Goal: Transaction & Acquisition: Obtain resource

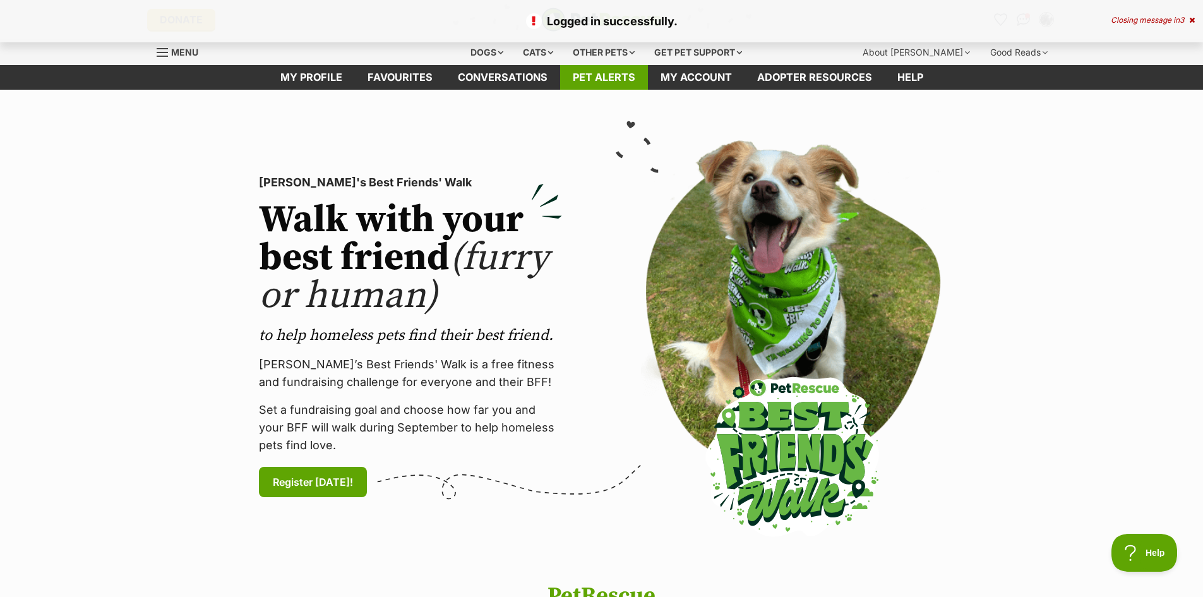
click at [586, 80] on link "Pet alerts" at bounding box center [604, 77] width 88 height 25
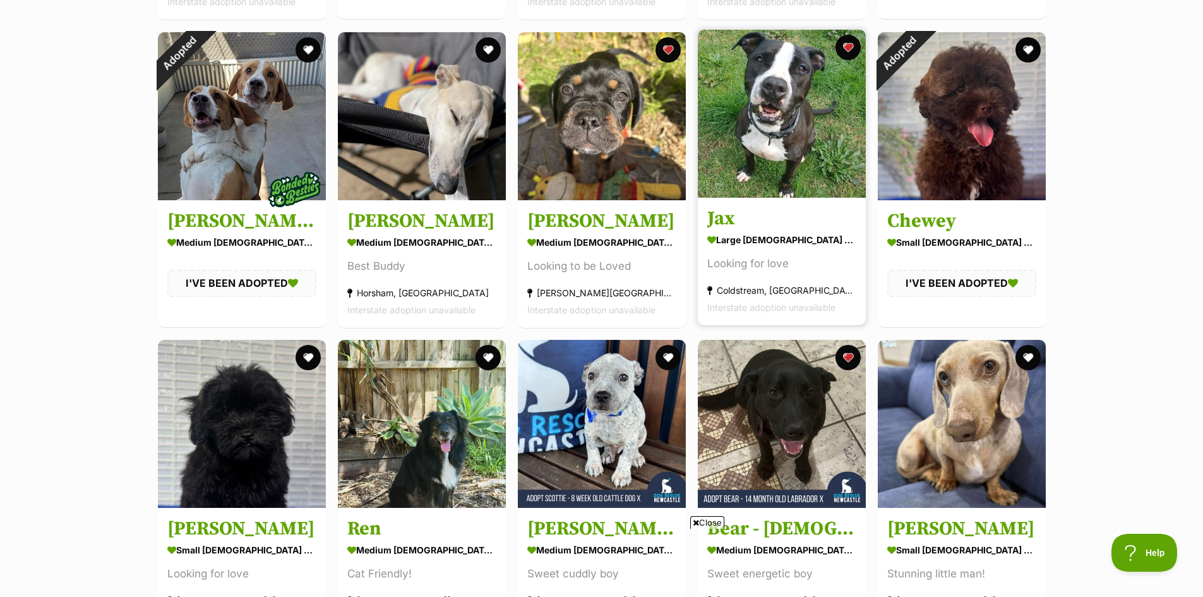
scroll to position [1894, 0]
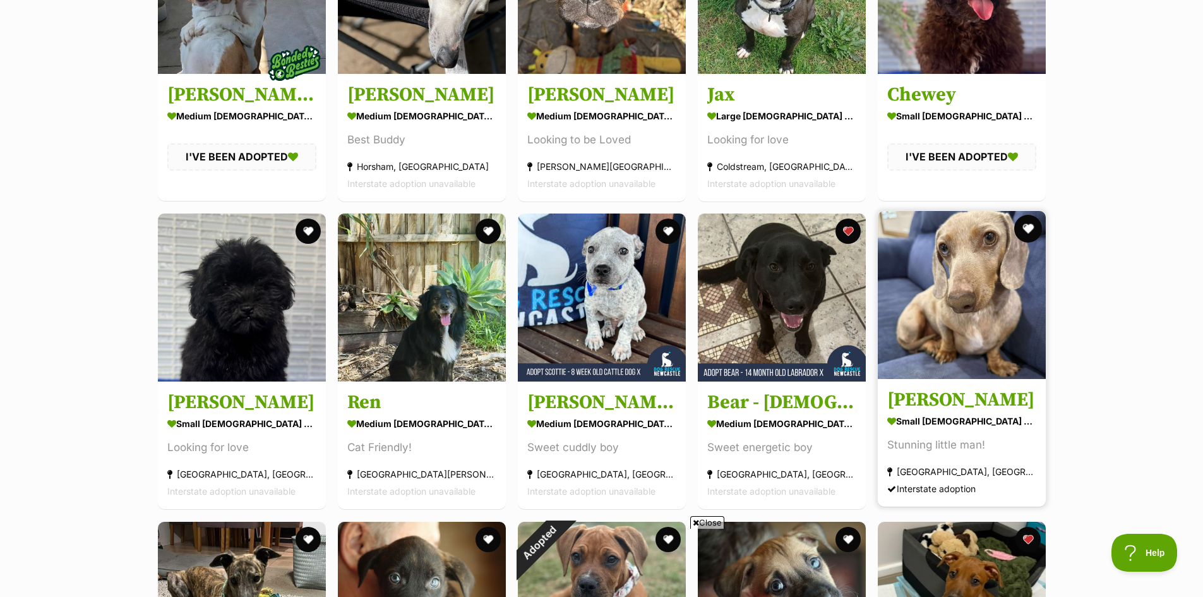
click at [1036, 226] on button "favourite" at bounding box center [1028, 229] width 28 height 28
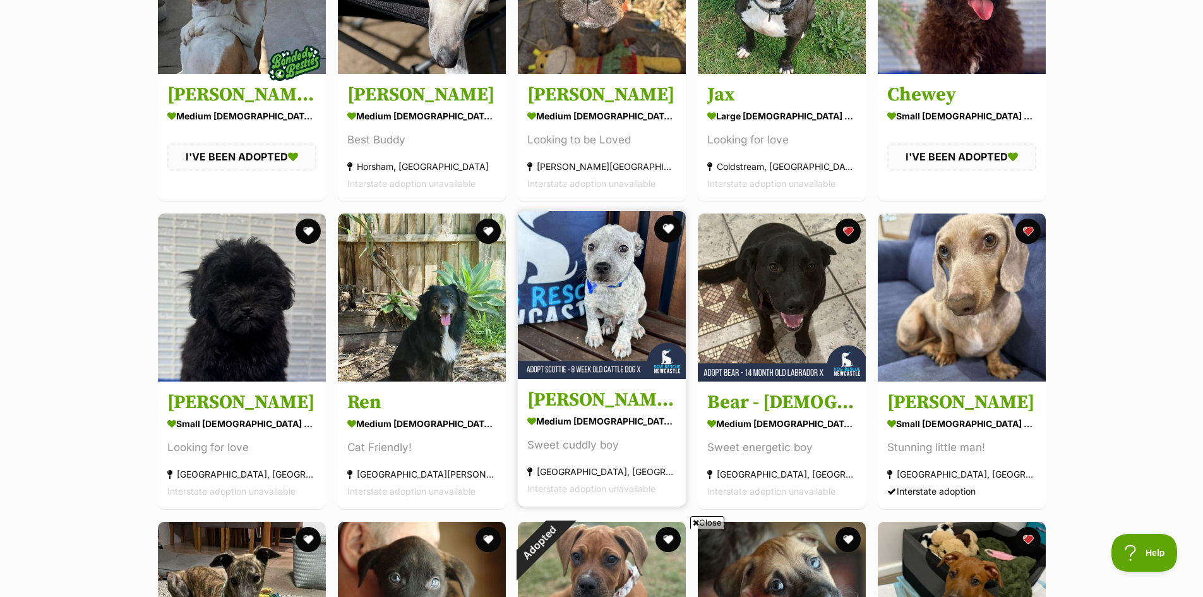
click at [666, 229] on button "favourite" at bounding box center [668, 229] width 28 height 28
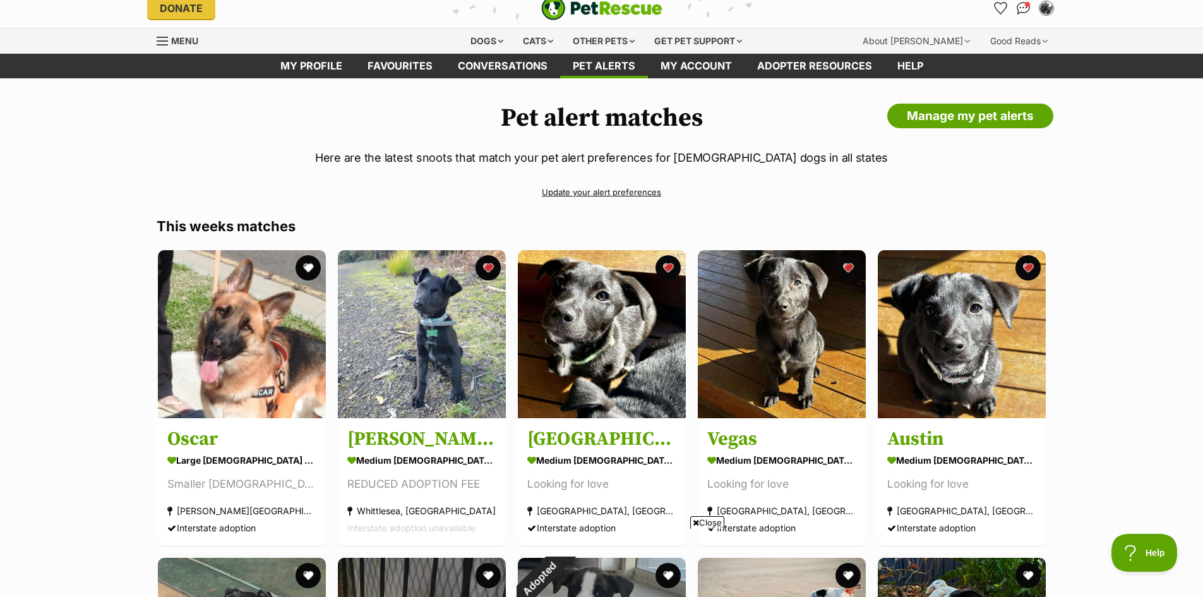
scroll to position [0, 0]
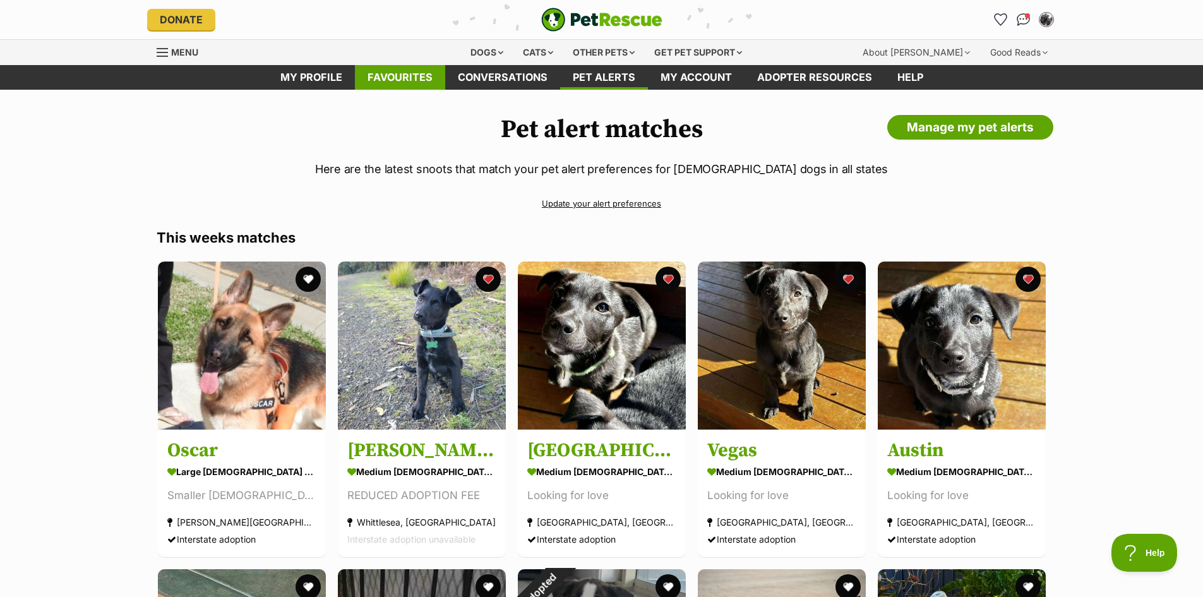
click at [376, 85] on link "Favourites" at bounding box center [400, 77] width 90 height 25
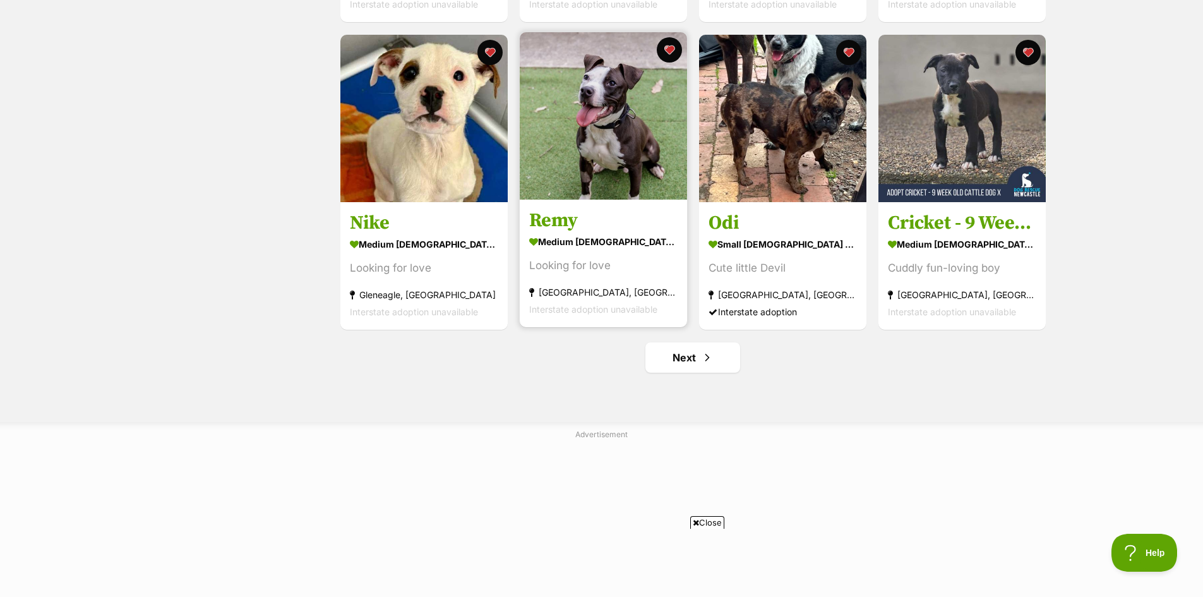
scroll to position [1579, 0]
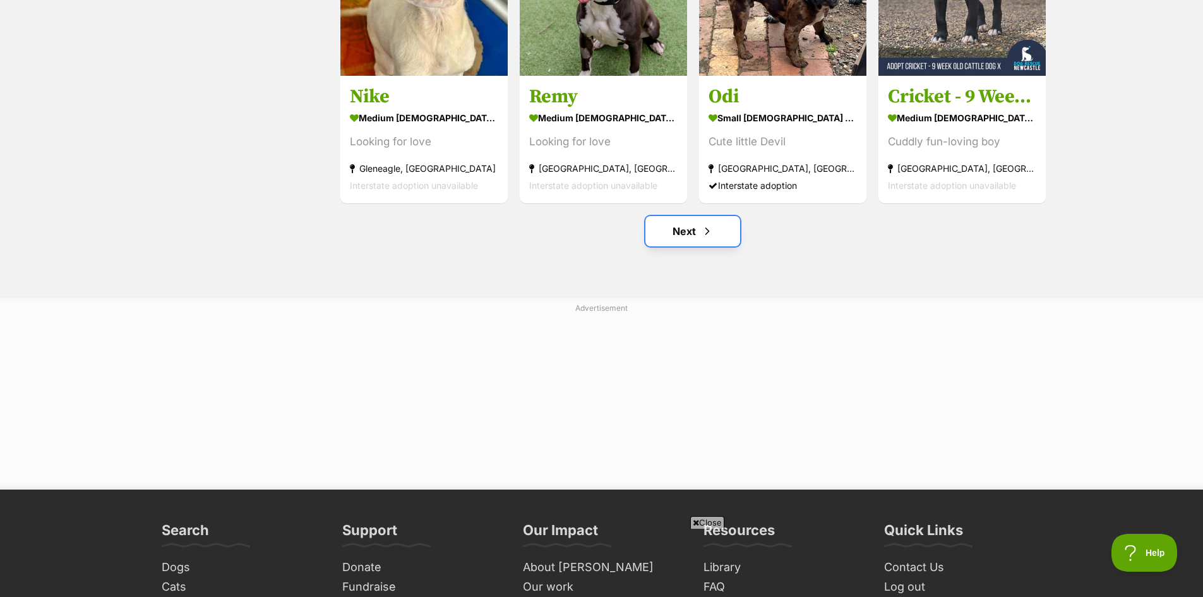
click at [696, 239] on link "Next" at bounding box center [692, 231] width 95 height 30
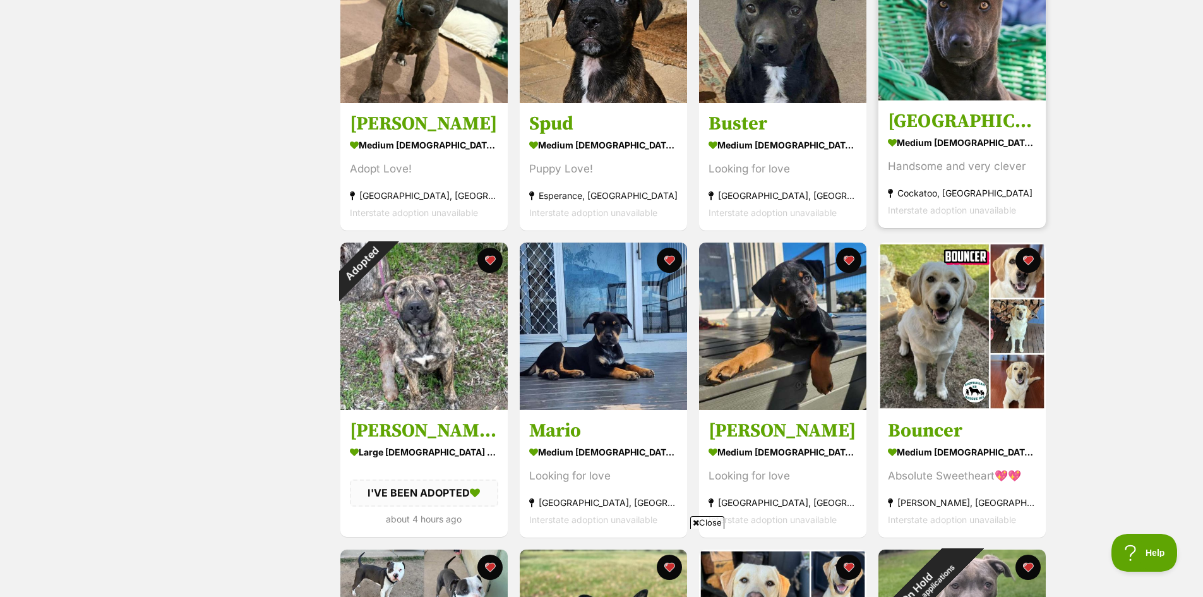
scroll to position [631, 0]
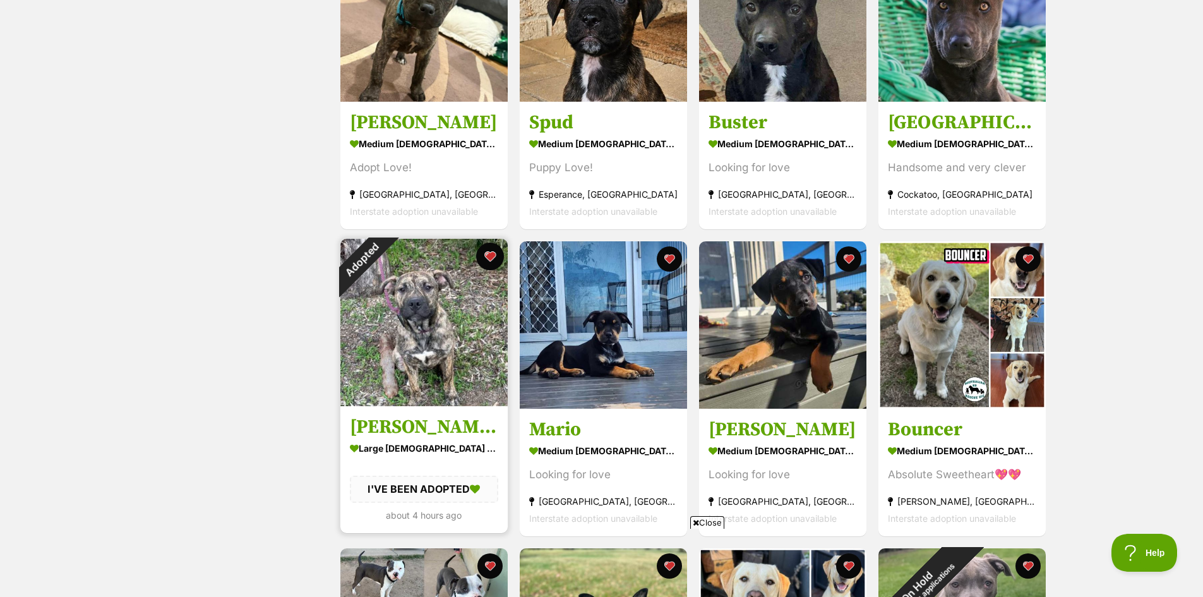
click at [489, 264] on button "favourite" at bounding box center [490, 256] width 28 height 28
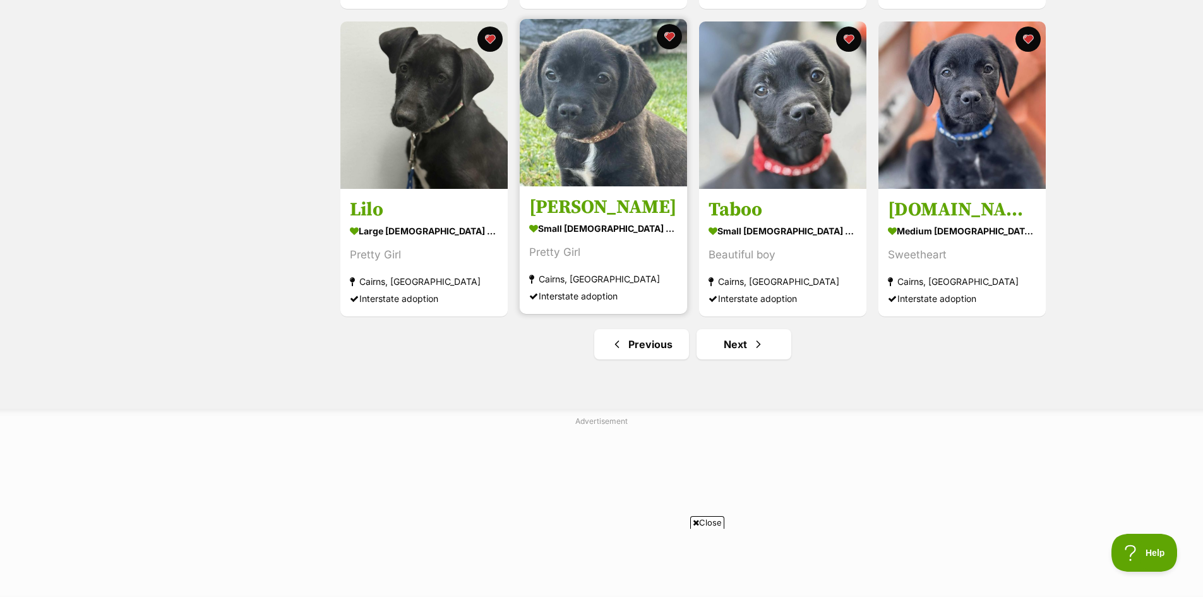
scroll to position [1515, 0]
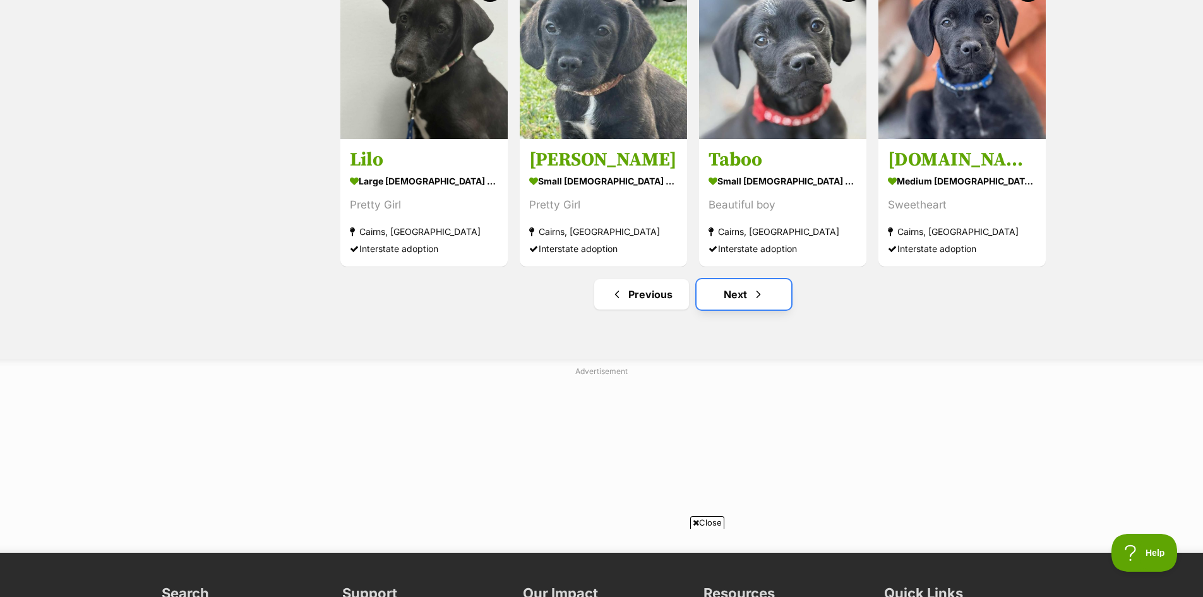
click at [737, 301] on link "Next" at bounding box center [743, 294] width 95 height 30
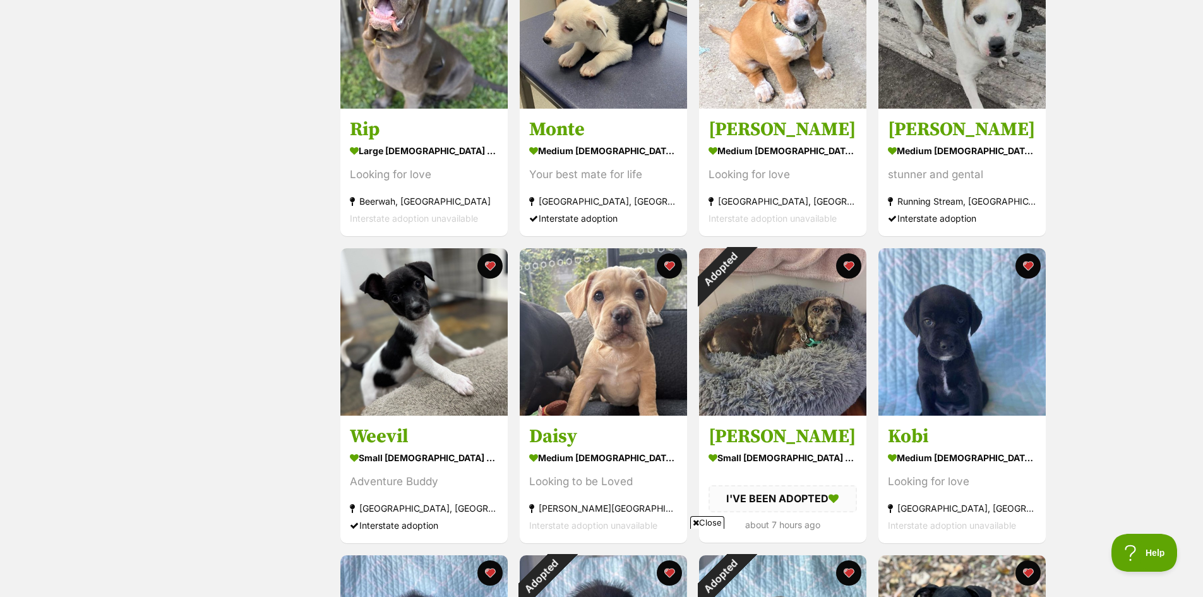
scroll to position [758, 0]
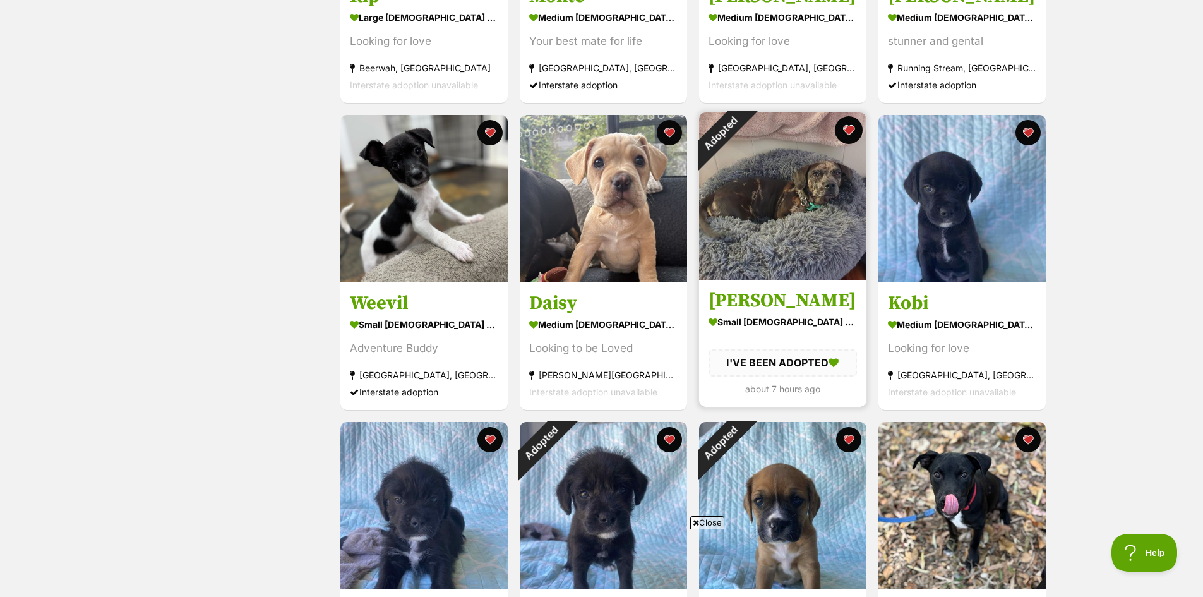
click at [851, 129] on button "favourite" at bounding box center [849, 130] width 28 height 28
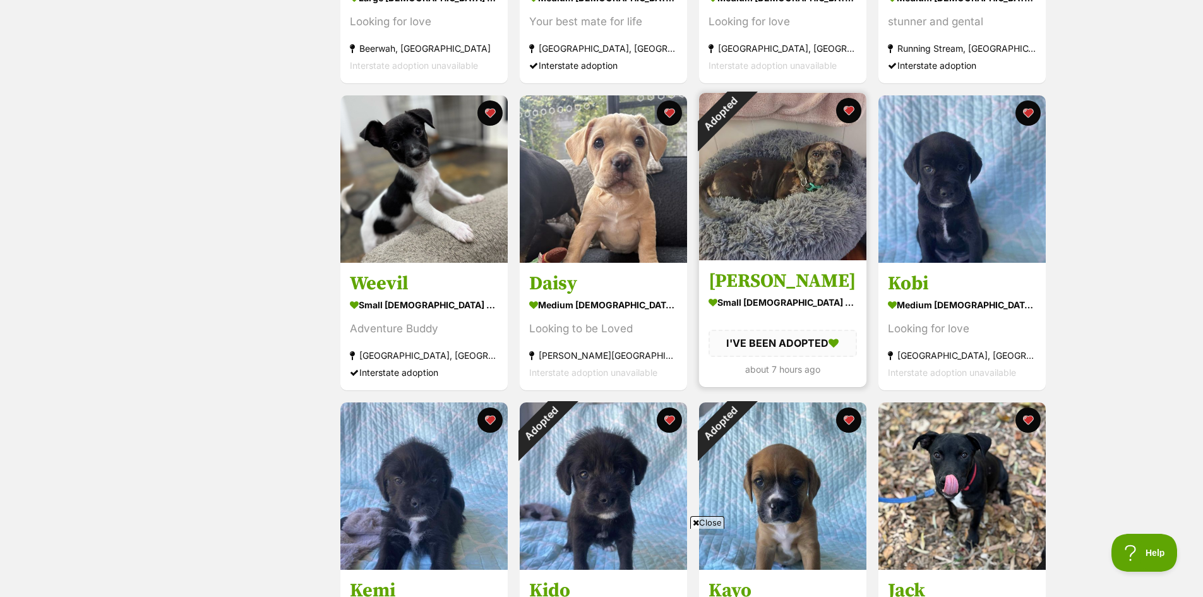
scroll to position [947, 0]
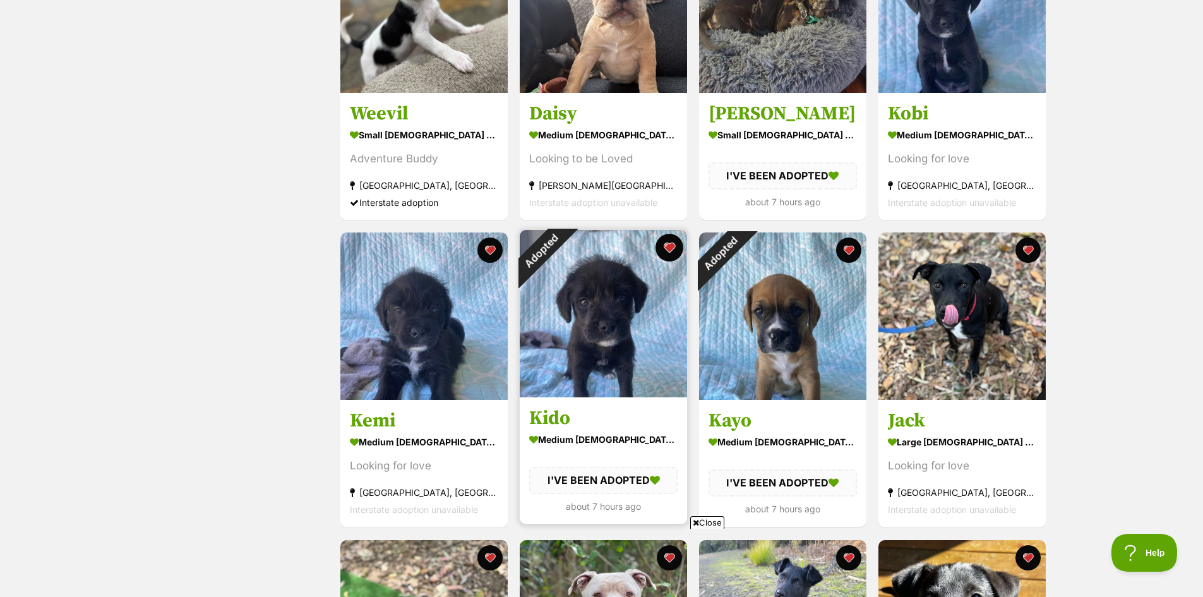
click at [666, 256] on button "favourite" at bounding box center [669, 248] width 28 height 28
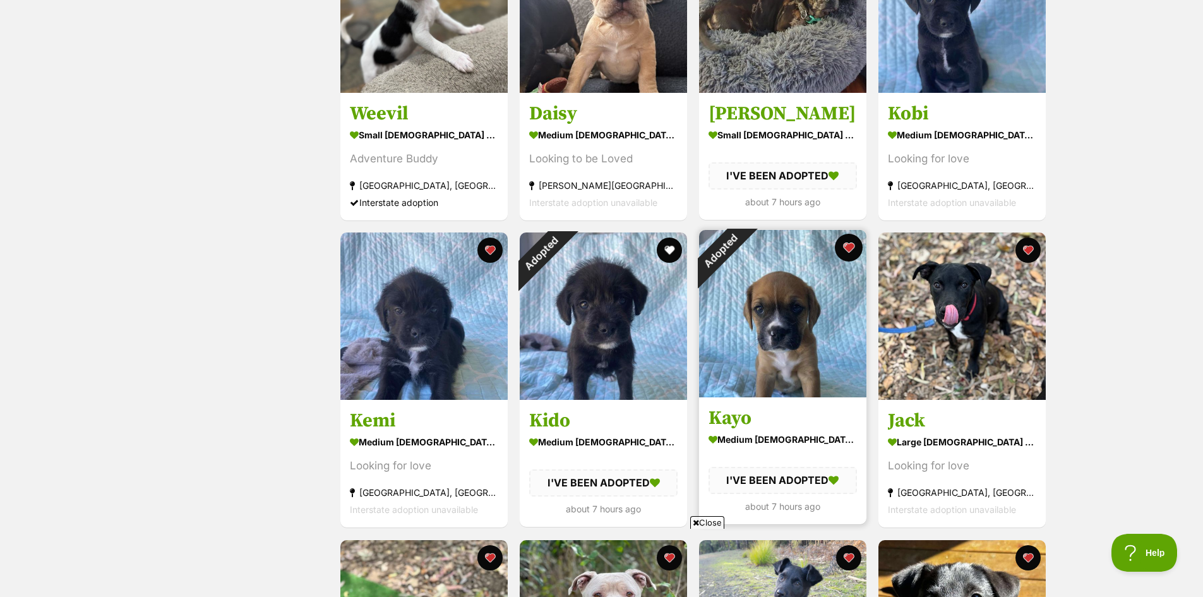
click at [848, 247] on button "favourite" at bounding box center [849, 248] width 28 height 28
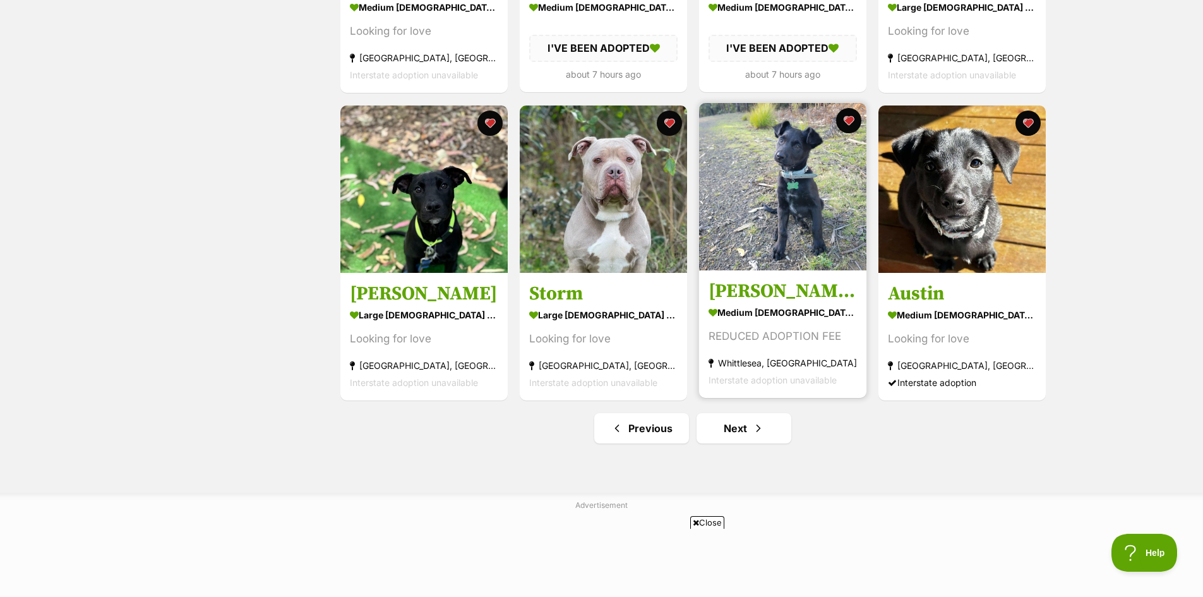
scroll to position [1389, 0]
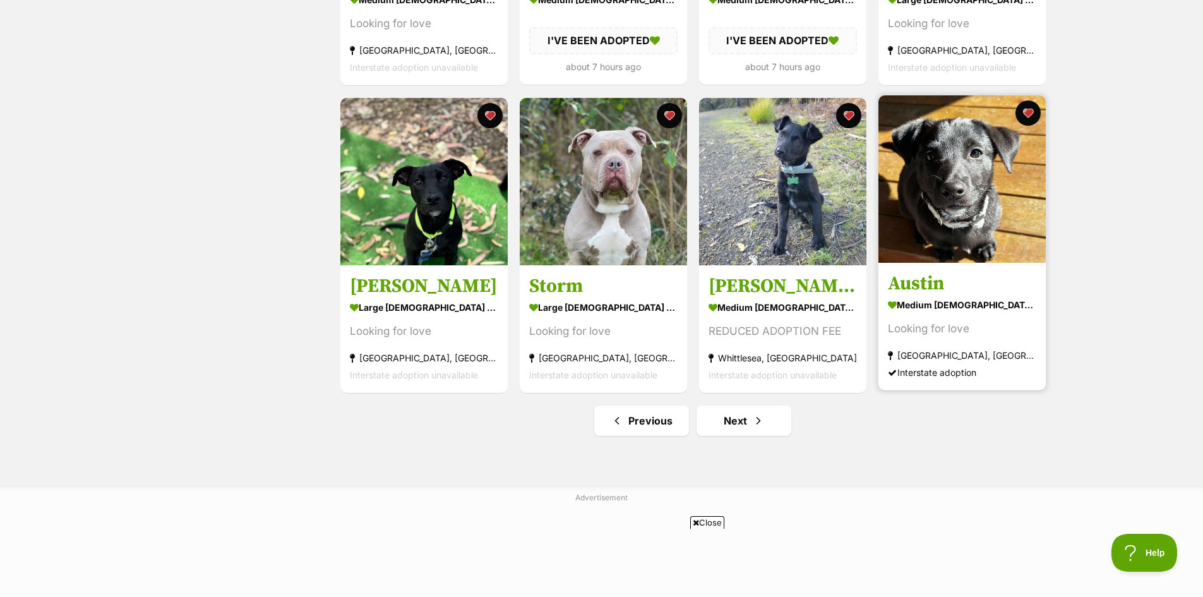
click at [958, 210] on img at bounding box center [961, 178] width 167 height 167
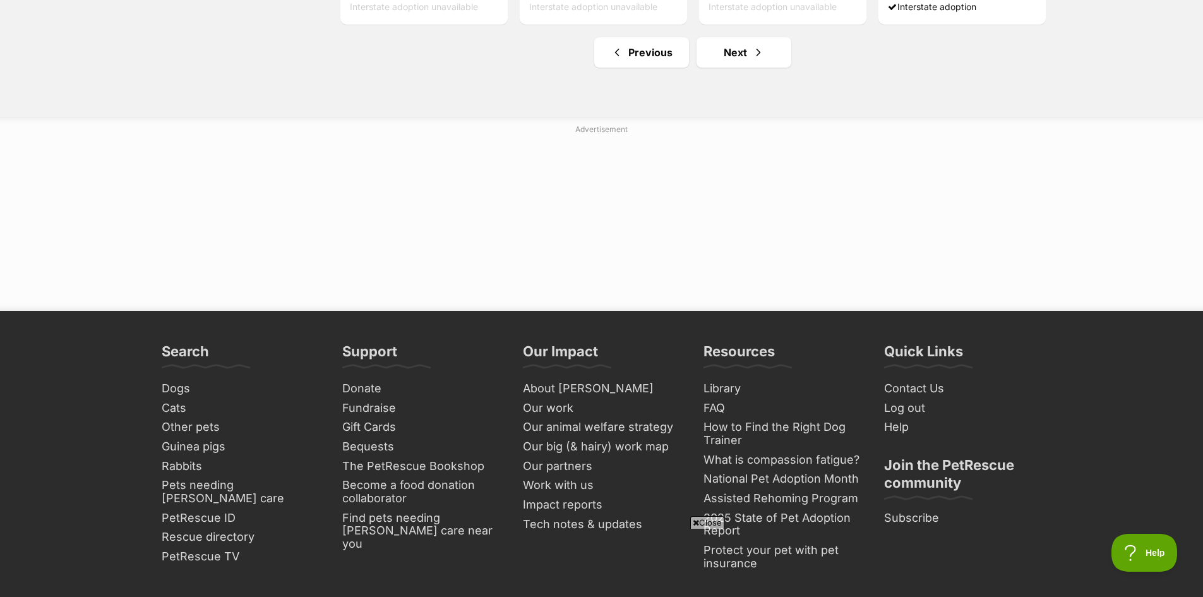
scroll to position [1705, 0]
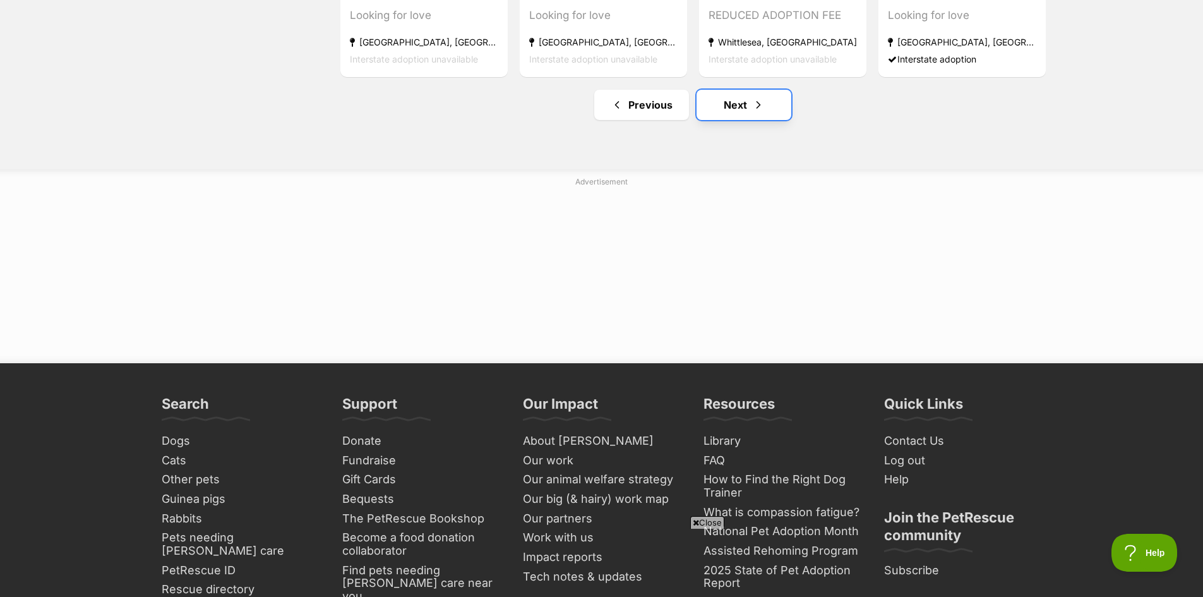
click at [749, 110] on link "Next" at bounding box center [743, 105] width 95 height 30
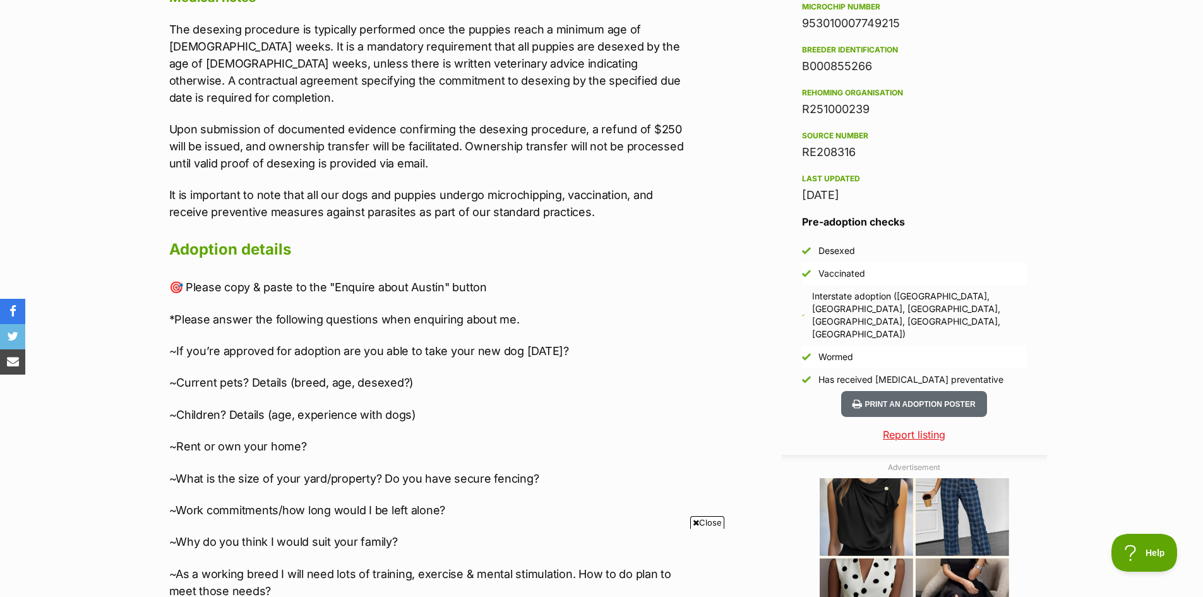
scroll to position [1073, 0]
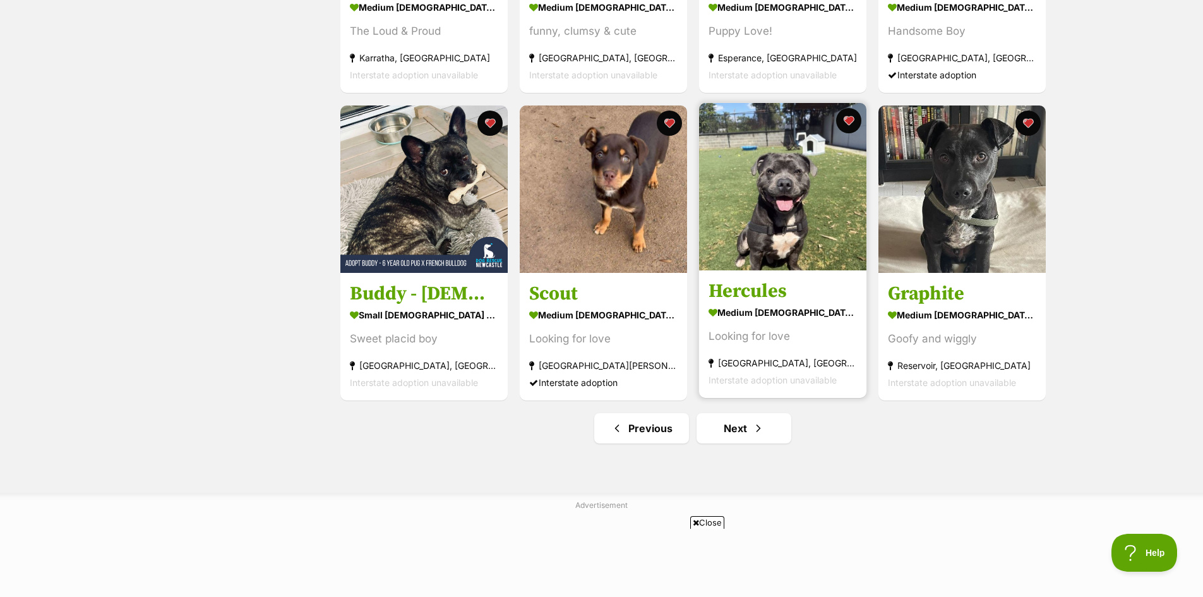
scroll to position [1515, 0]
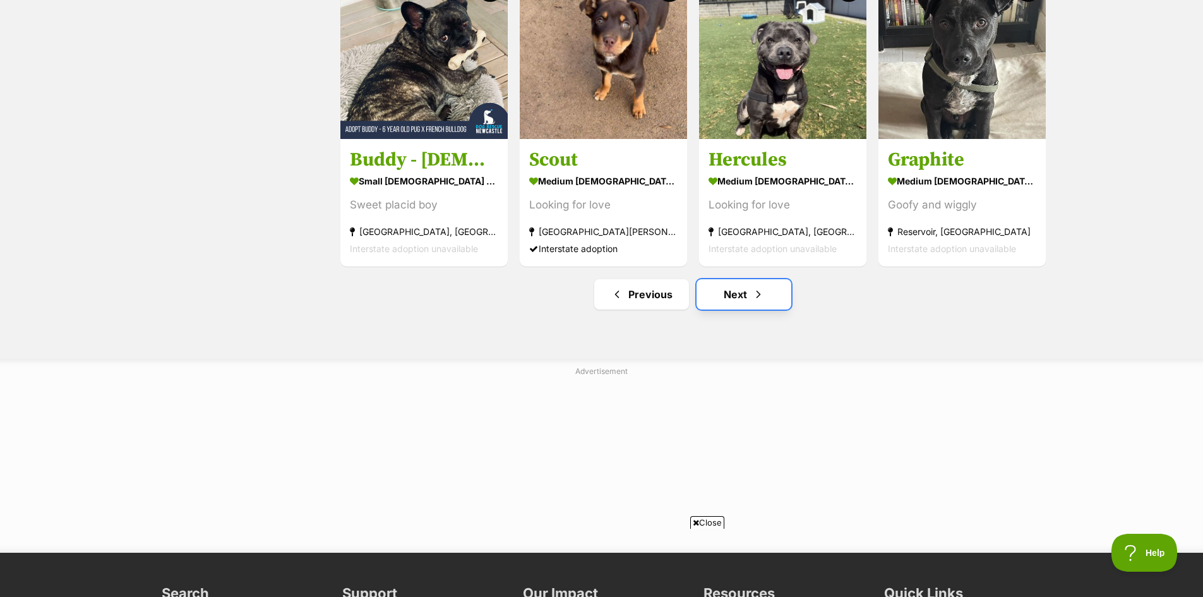
click at [736, 300] on link "Next" at bounding box center [743, 294] width 95 height 30
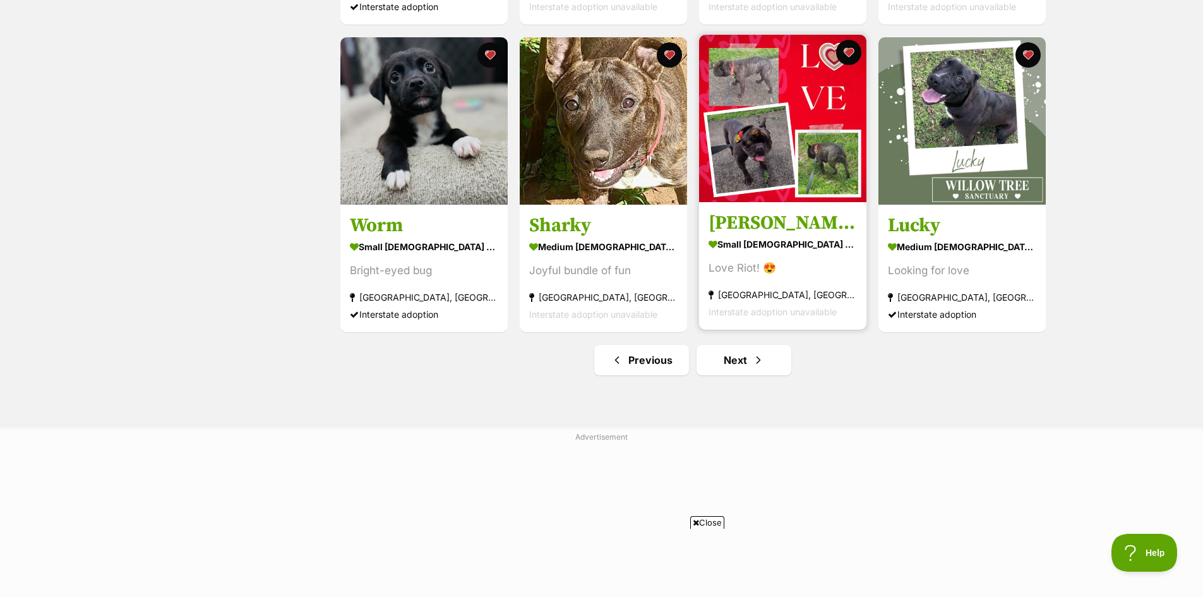
scroll to position [1515, 0]
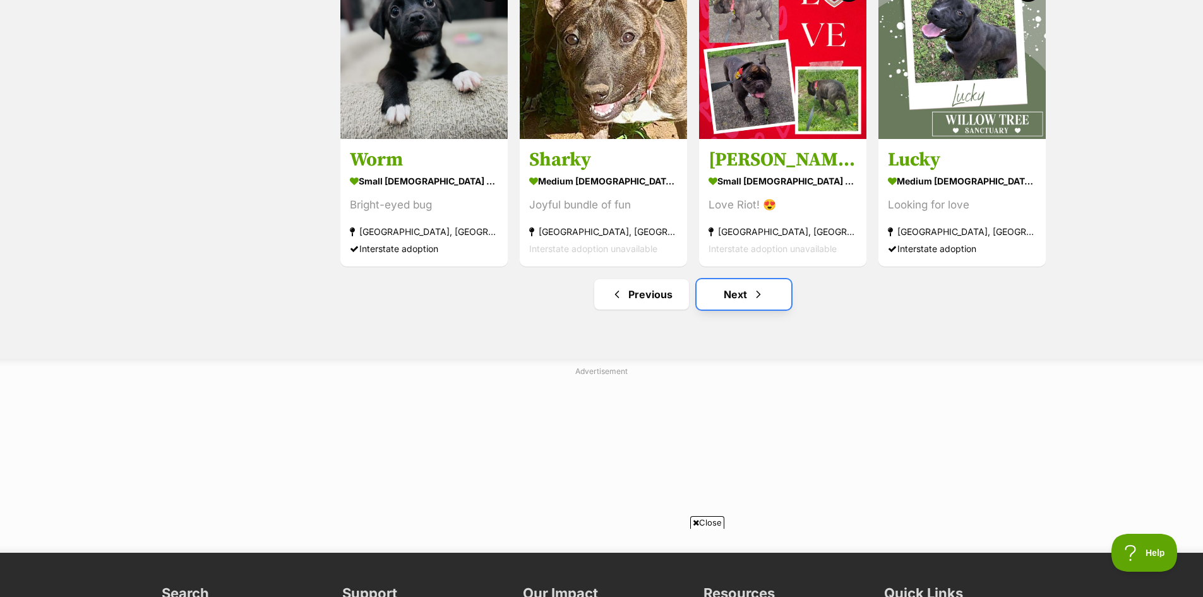
click at [743, 298] on link "Next" at bounding box center [743, 294] width 95 height 30
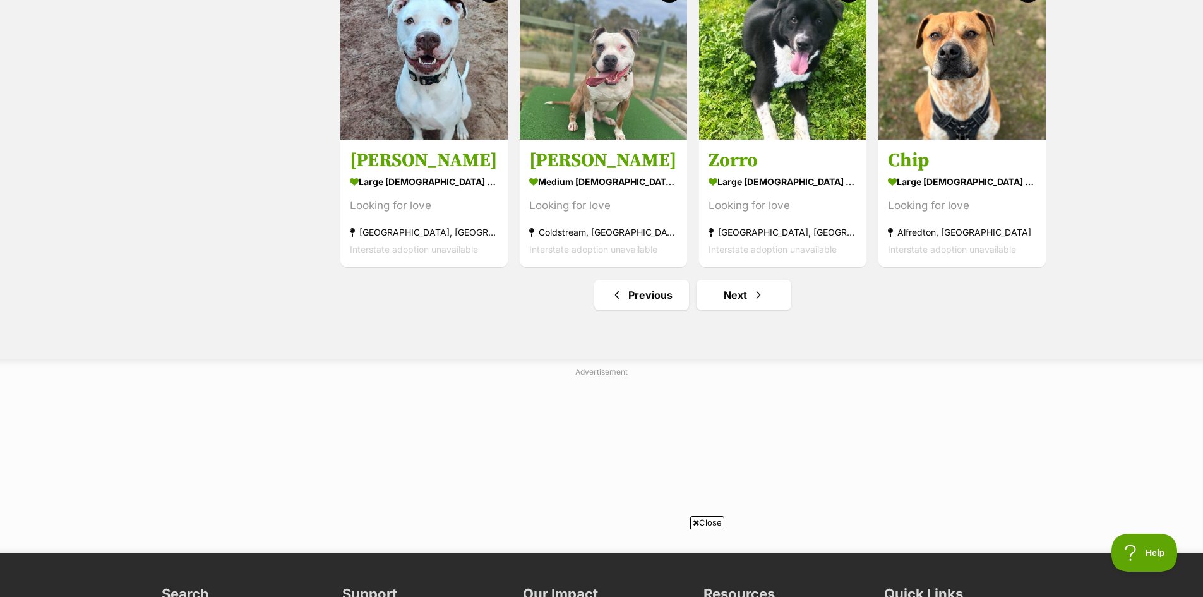
scroll to position [1515, 0]
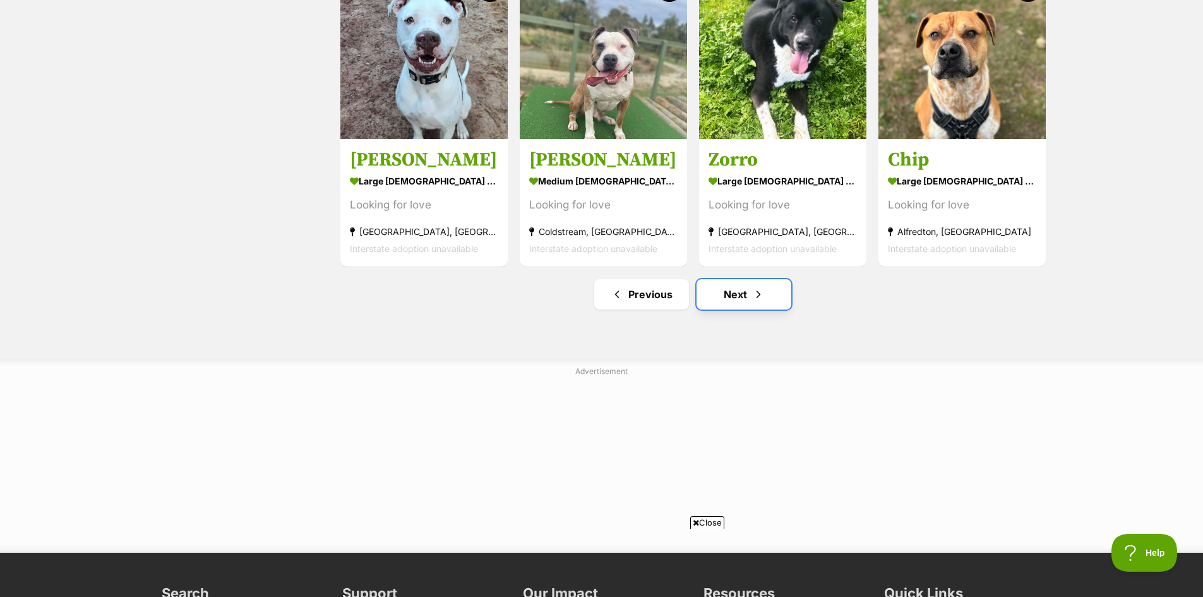
click at [739, 299] on link "Next" at bounding box center [743, 294] width 95 height 30
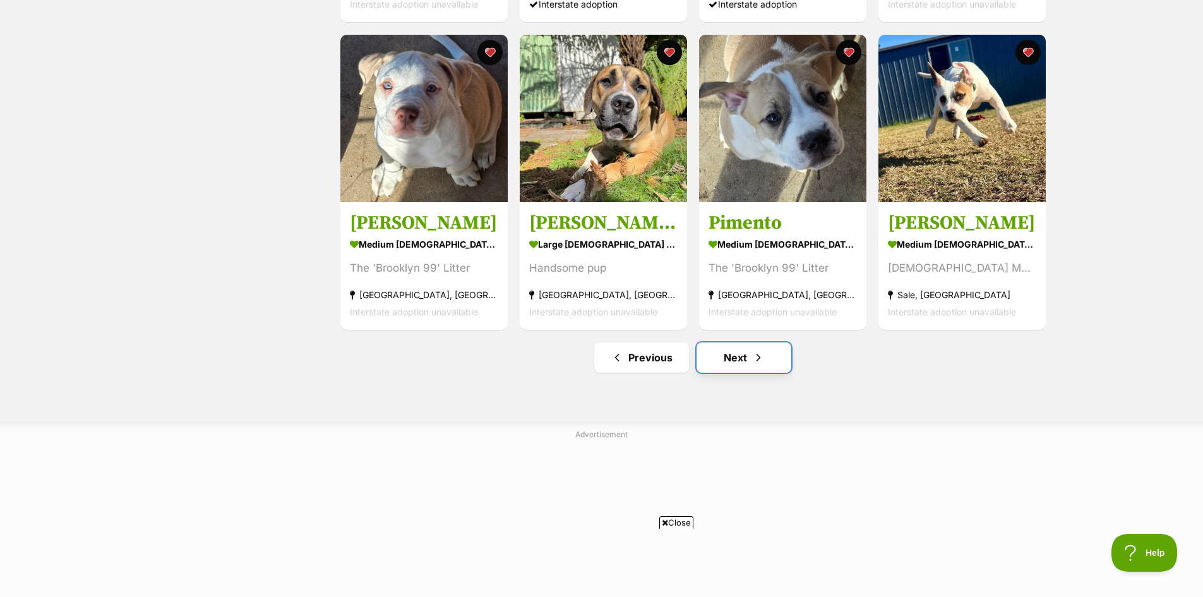
click at [737, 364] on link "Next" at bounding box center [743, 357] width 95 height 30
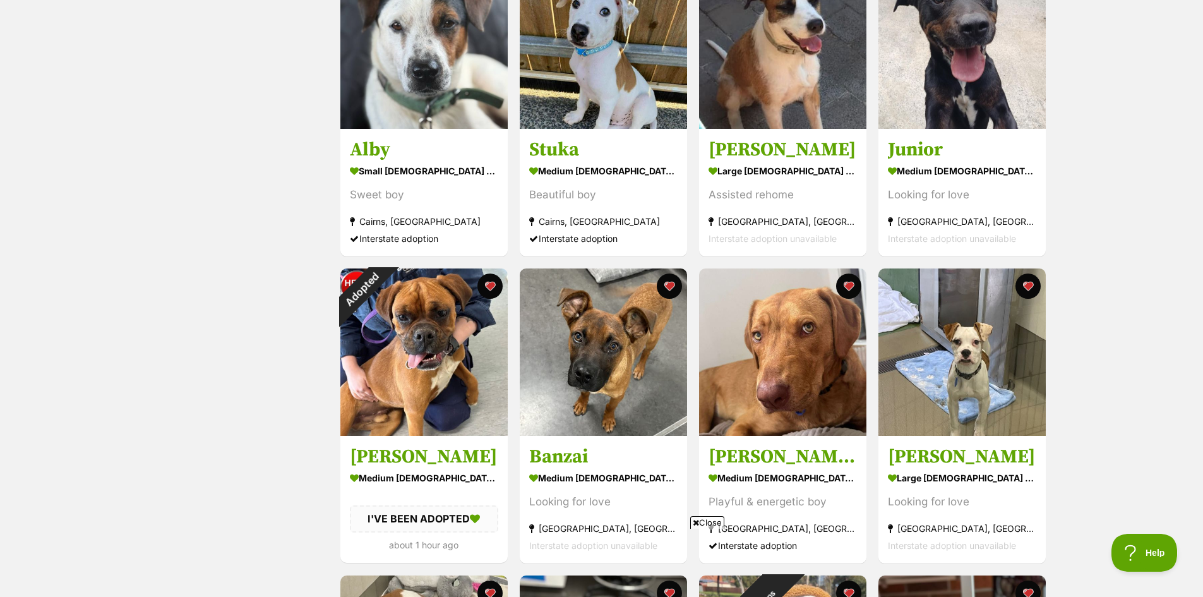
scroll to position [631, 0]
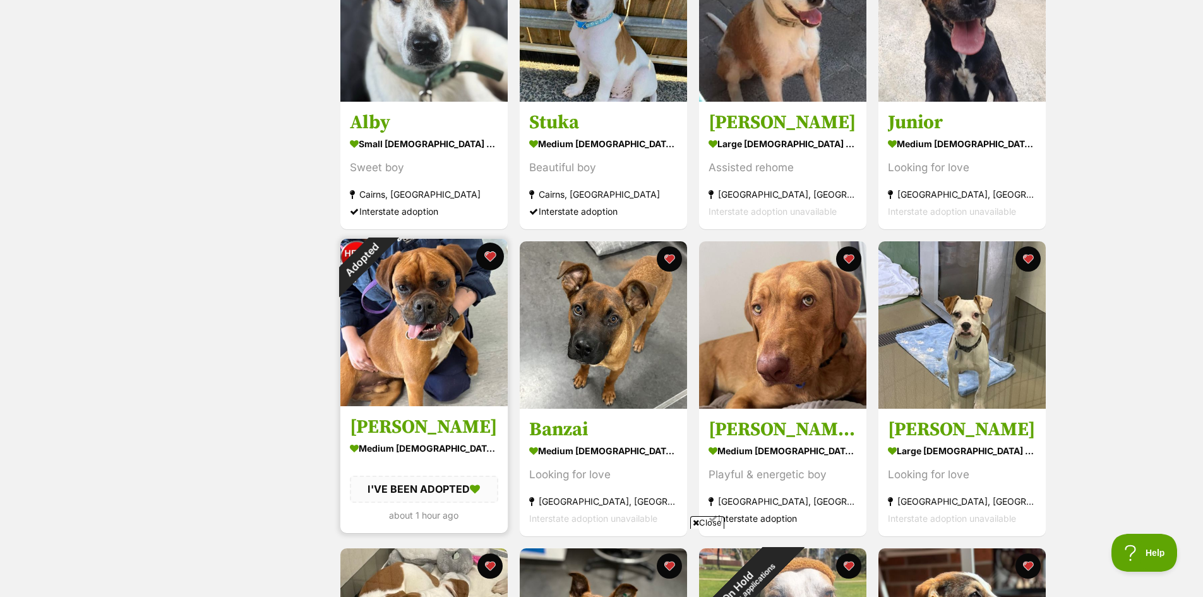
click at [486, 253] on button "favourite" at bounding box center [490, 256] width 28 height 28
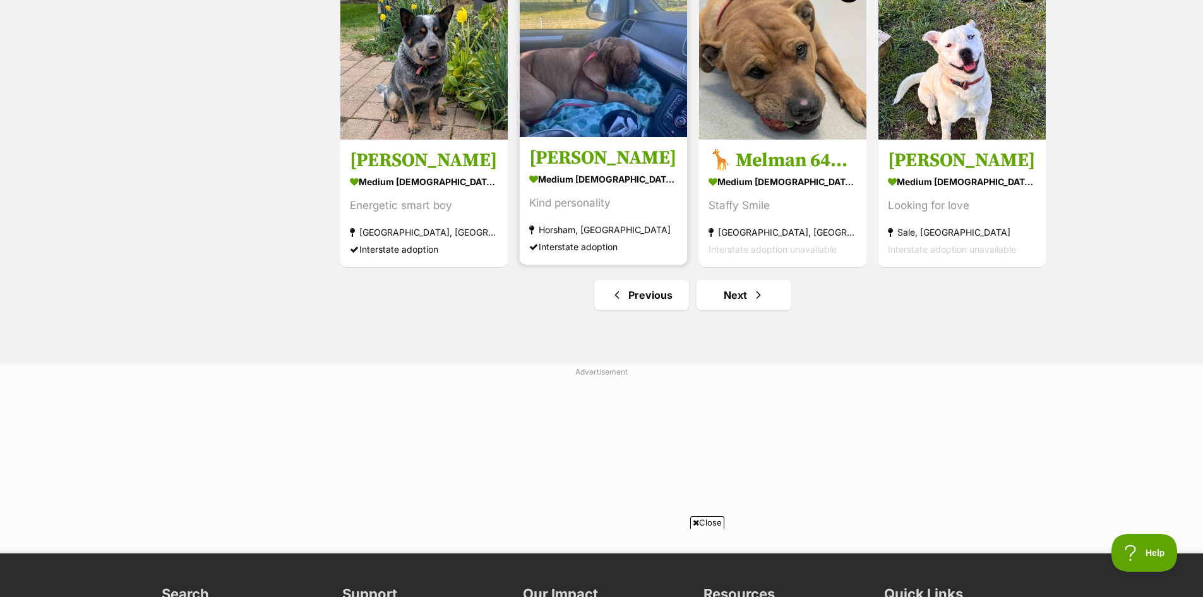
scroll to position [1515, 0]
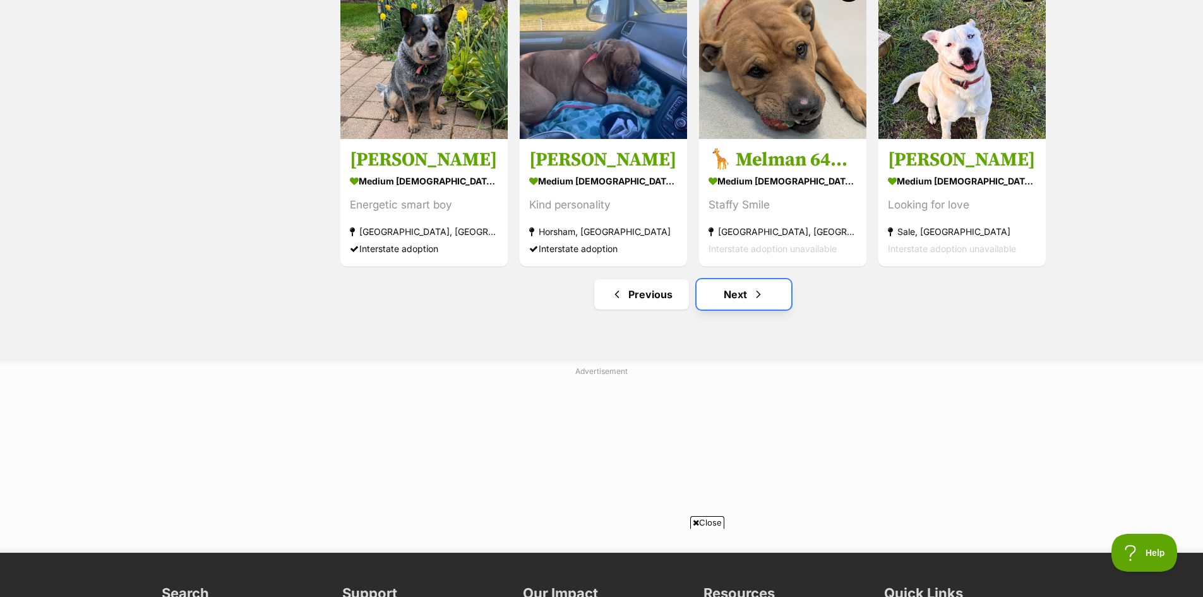
click at [738, 296] on link "Next" at bounding box center [743, 294] width 95 height 30
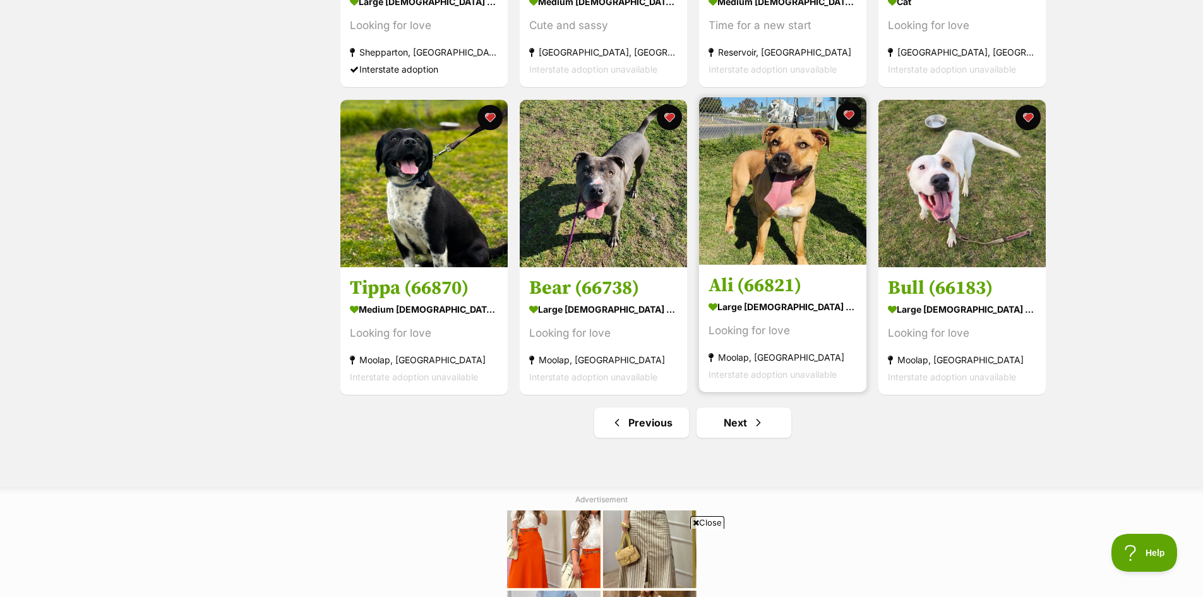
scroll to position [1389, 0]
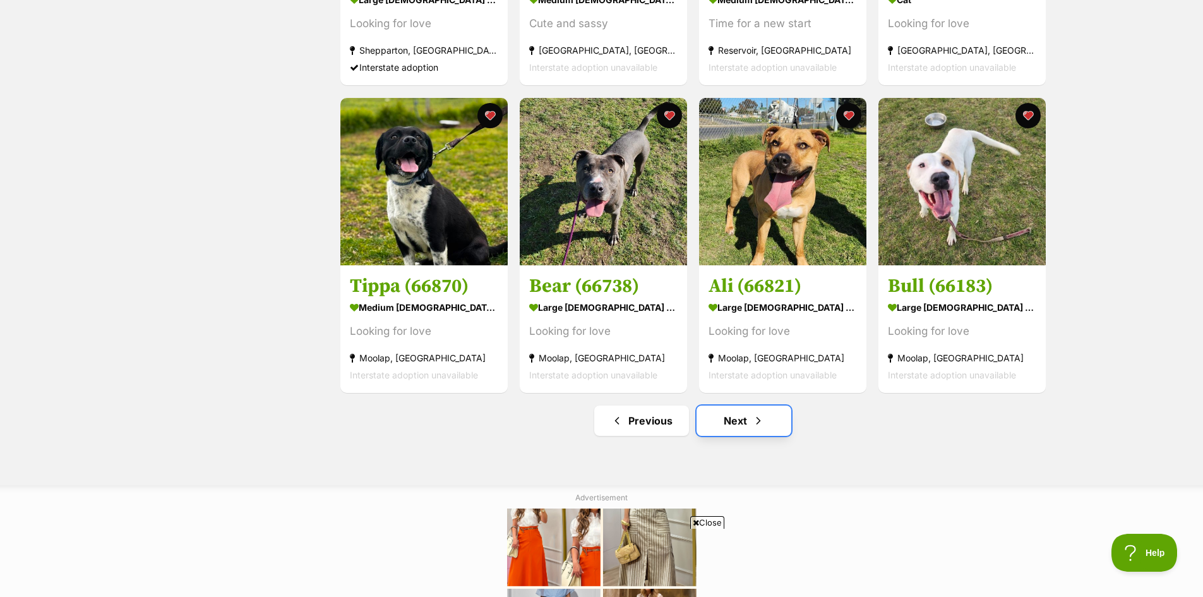
click at [741, 426] on link "Next" at bounding box center [743, 420] width 95 height 30
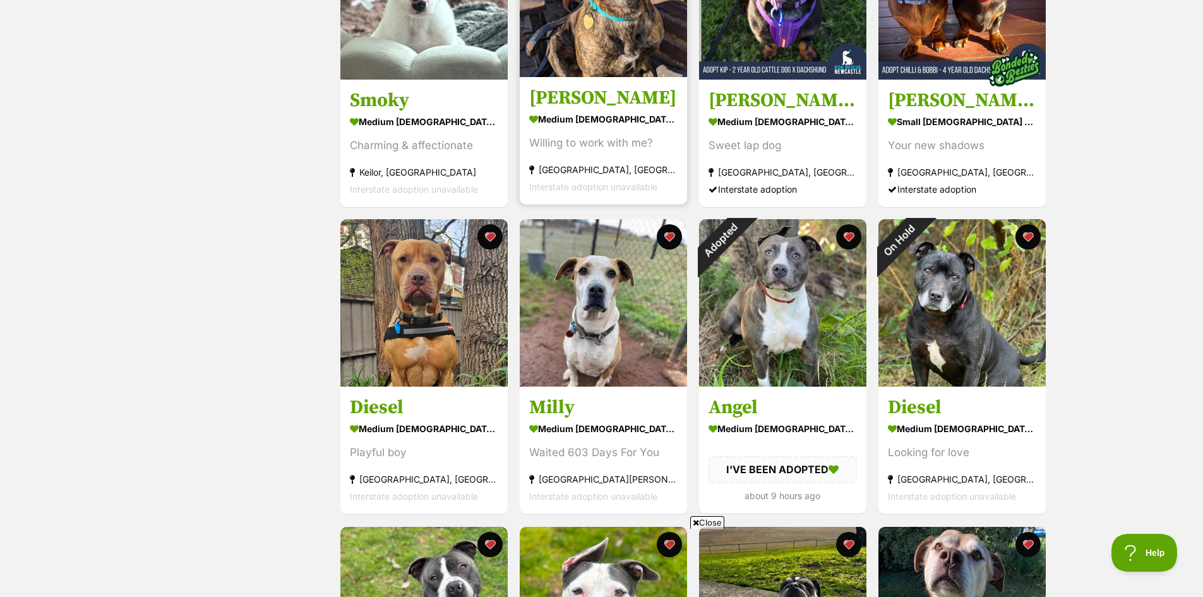
scroll to position [1010, 0]
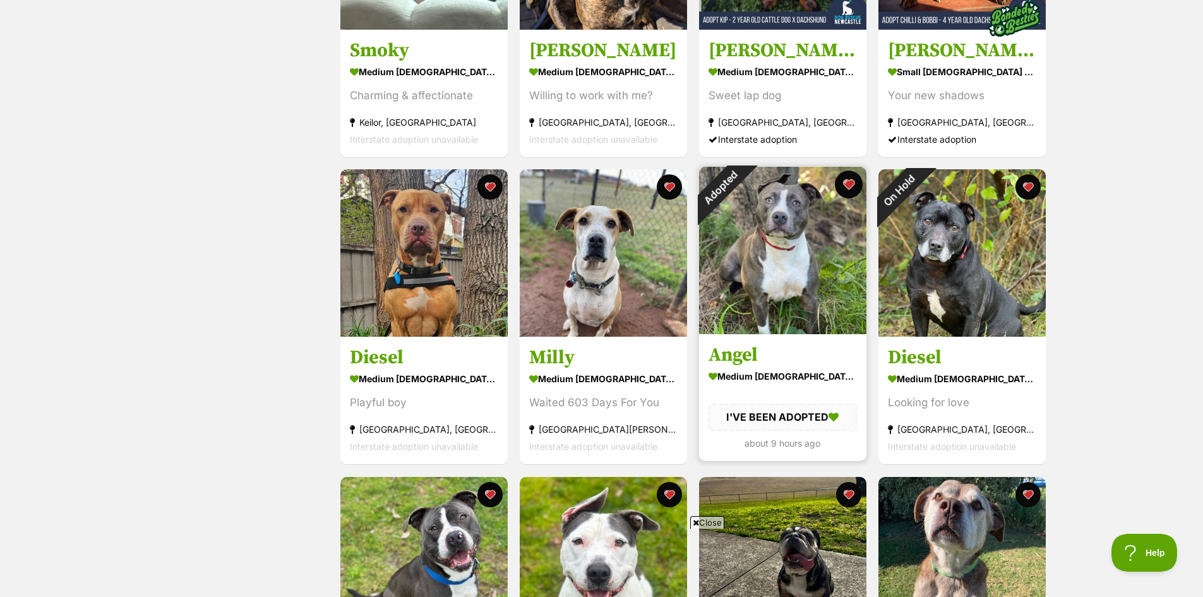
click at [853, 184] on button "favourite" at bounding box center [849, 184] width 28 height 28
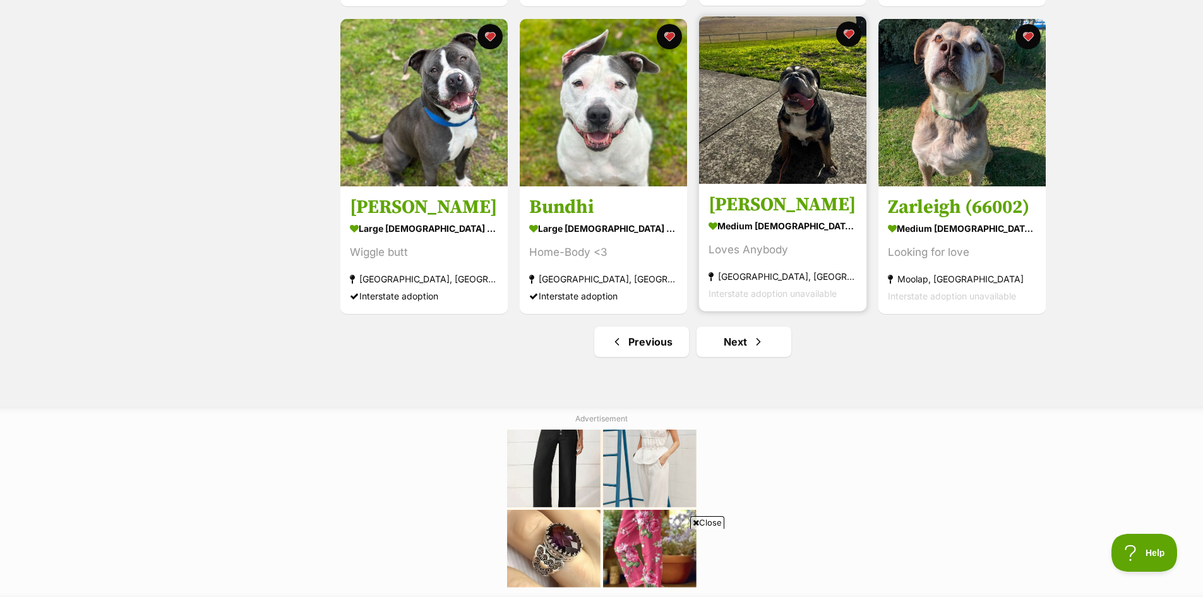
scroll to position [1515, 0]
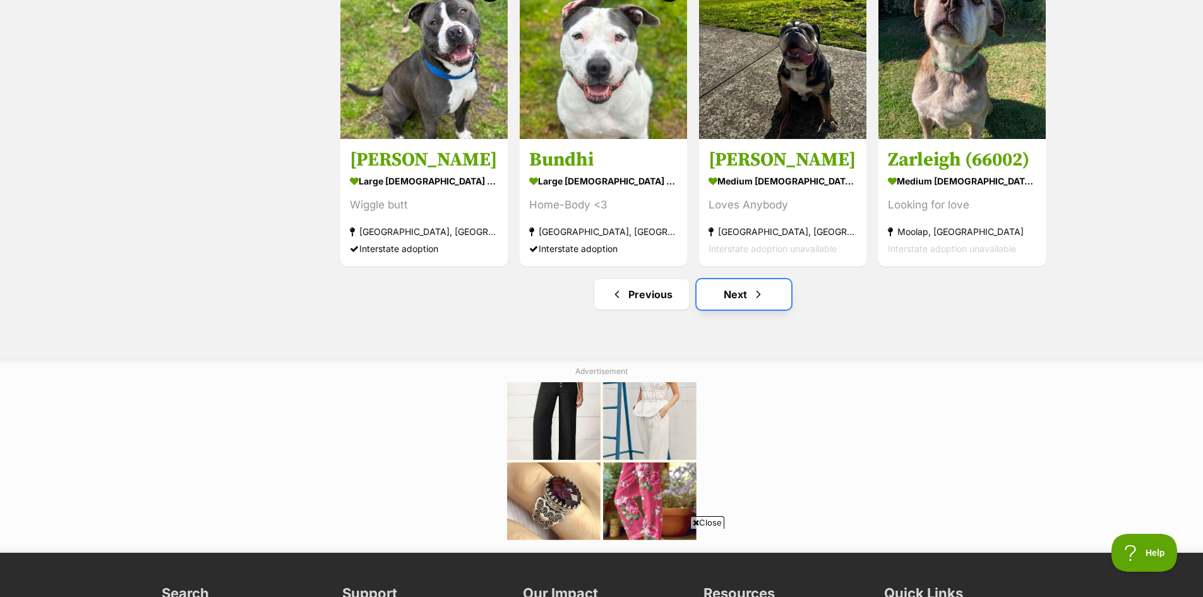
click at [753, 301] on span "Next page" at bounding box center [758, 294] width 13 height 15
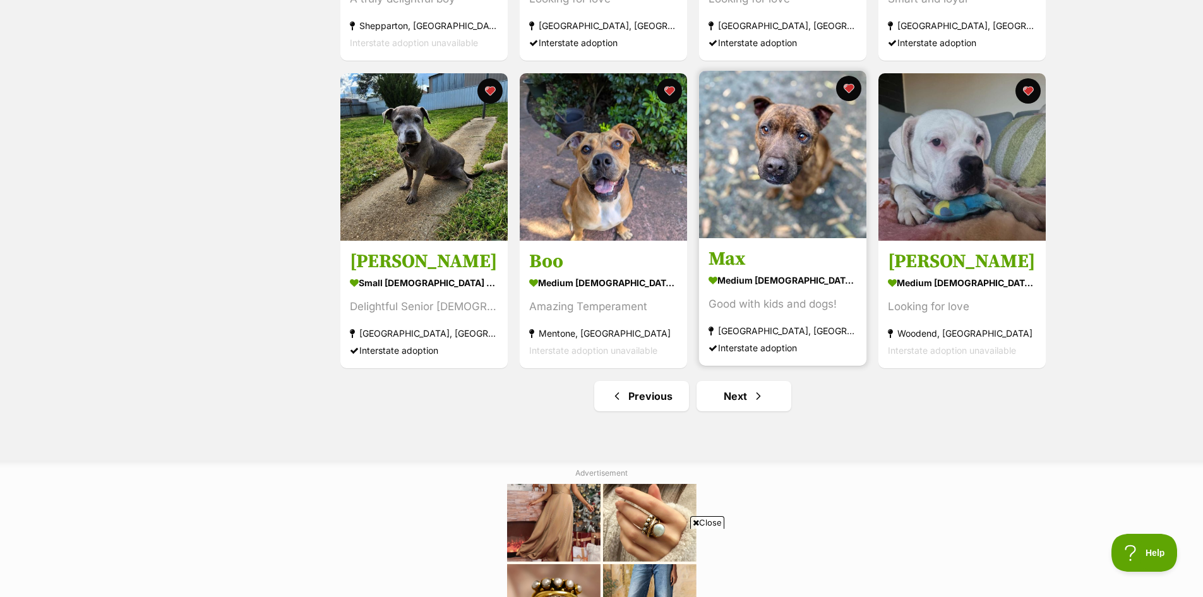
scroll to position [1452, 0]
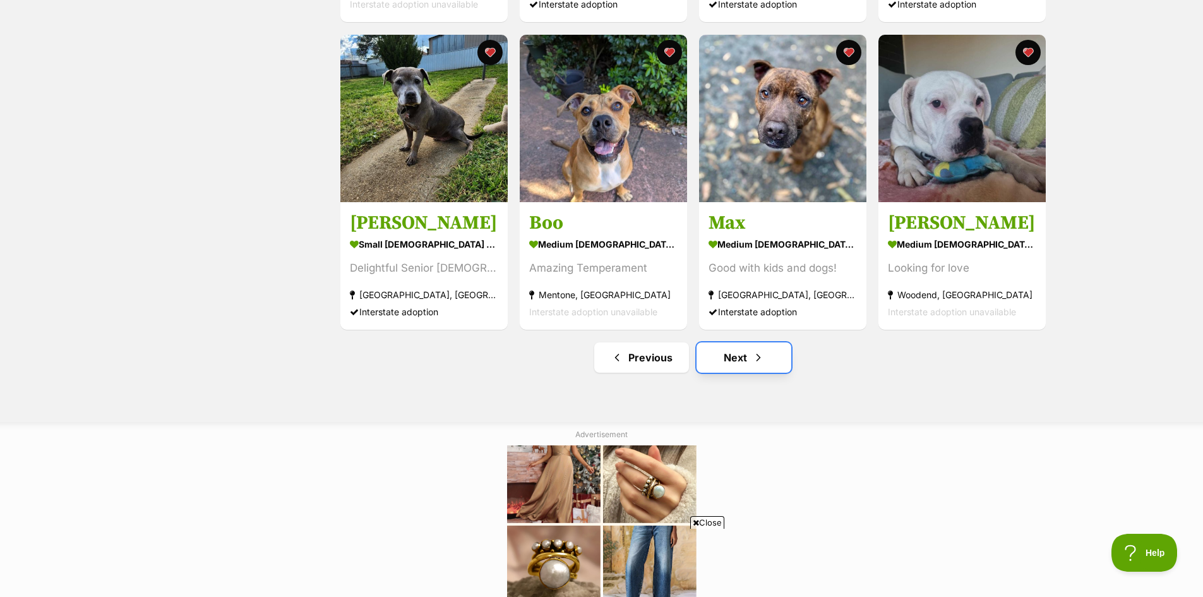
click at [746, 355] on link "Next" at bounding box center [743, 357] width 95 height 30
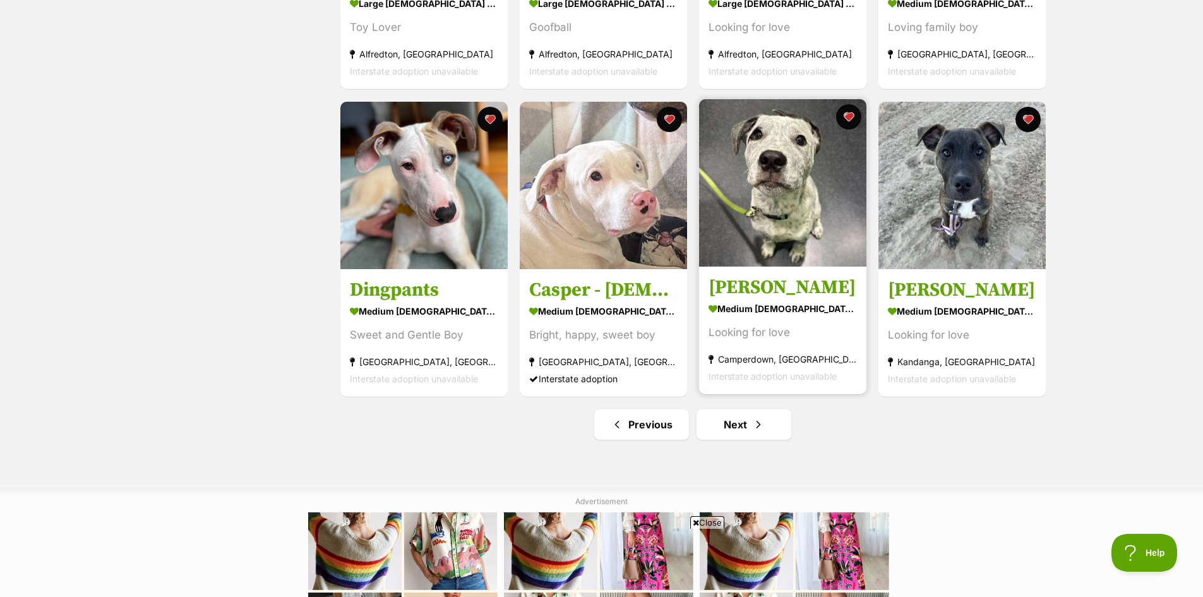
scroll to position [1389, 0]
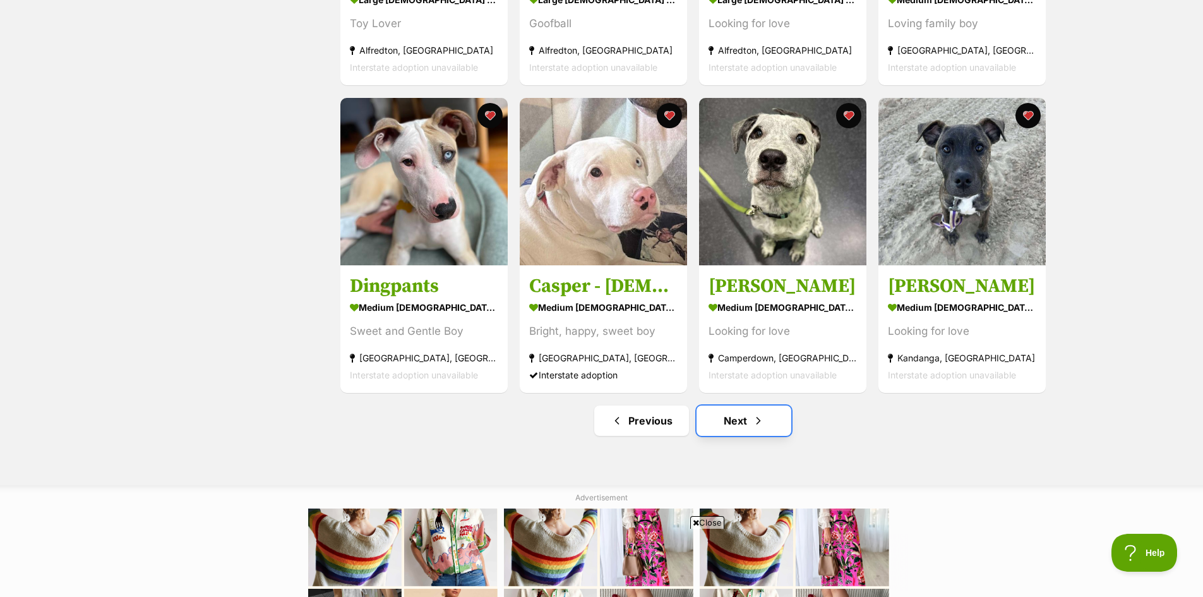
click at [738, 422] on link "Next" at bounding box center [743, 420] width 95 height 30
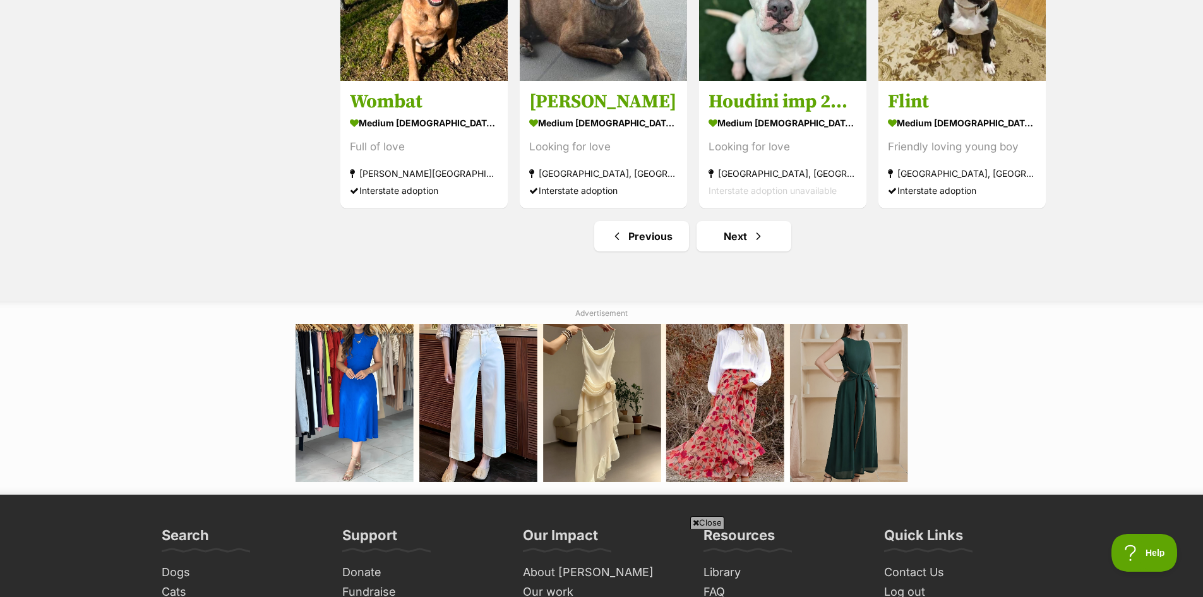
scroll to position [1642, 0]
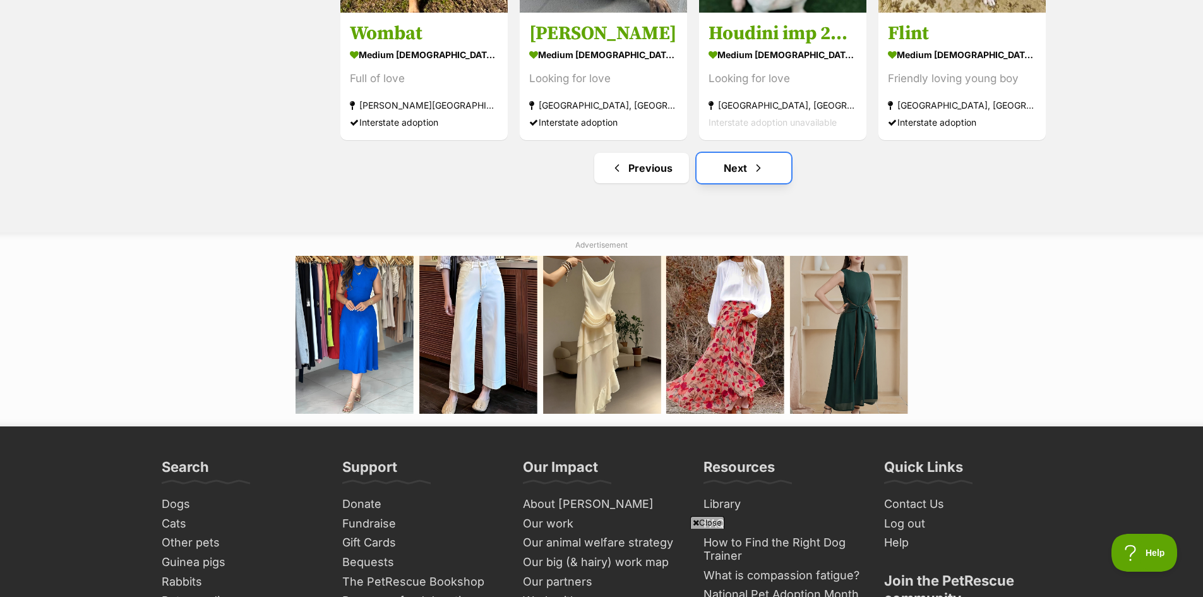
click at [741, 168] on link "Next" at bounding box center [743, 168] width 95 height 30
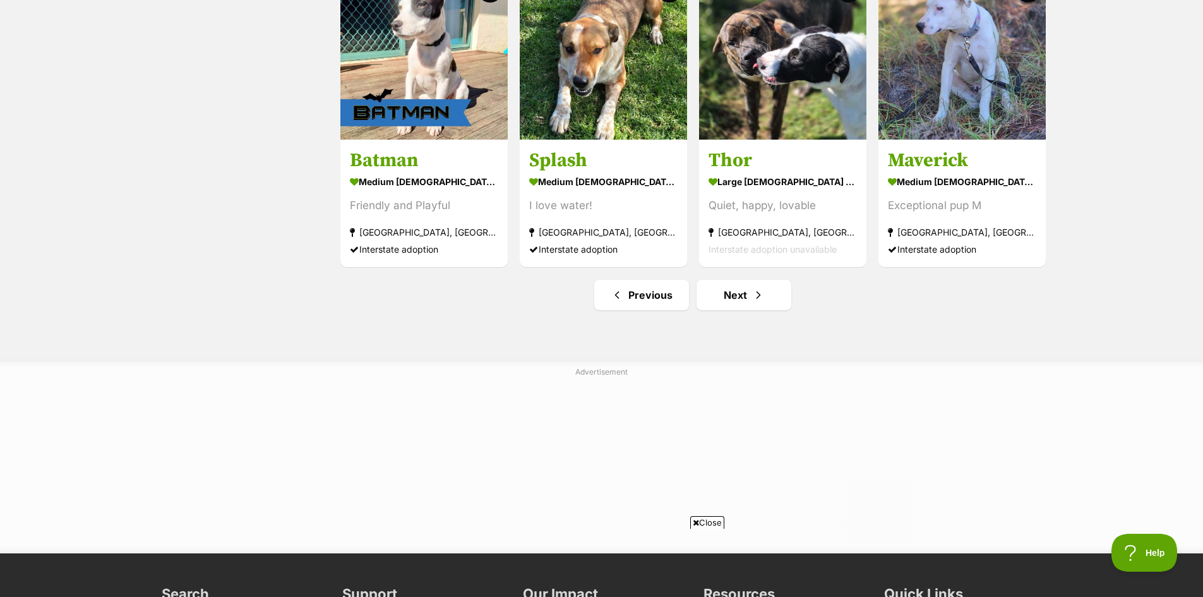
scroll to position [1515, 0]
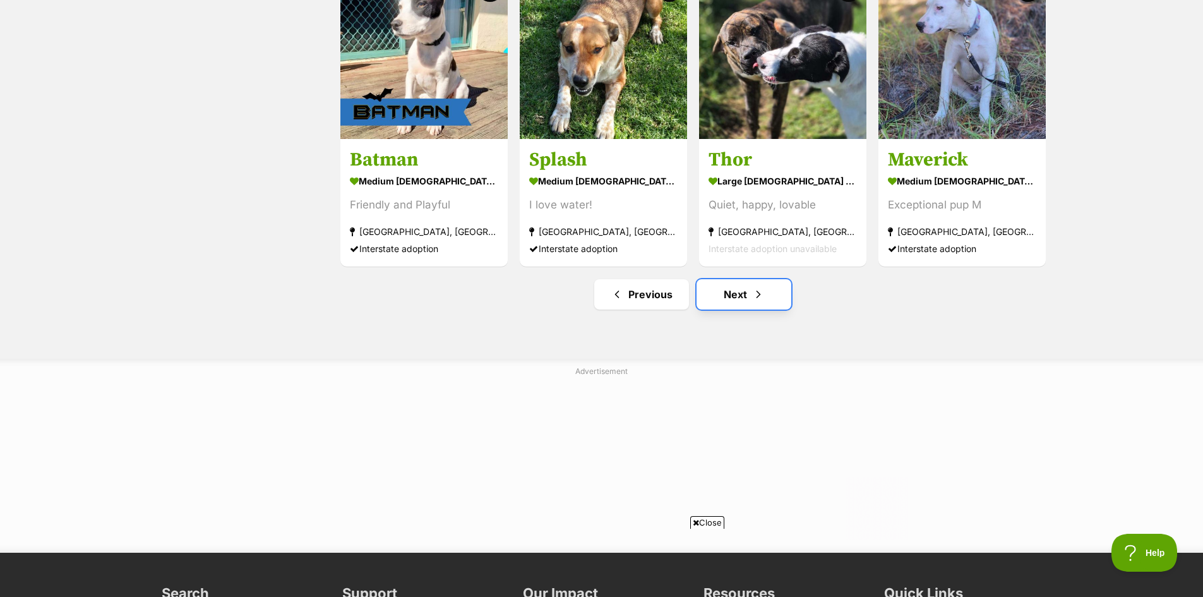
click at [731, 297] on link "Next" at bounding box center [743, 294] width 95 height 30
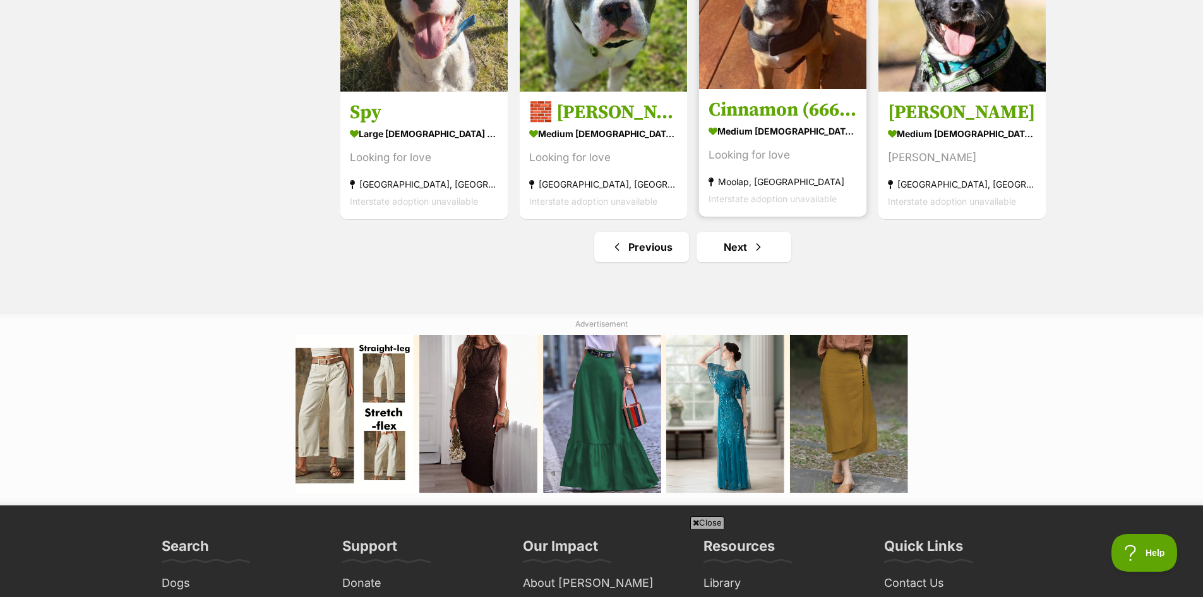
scroll to position [1579, 0]
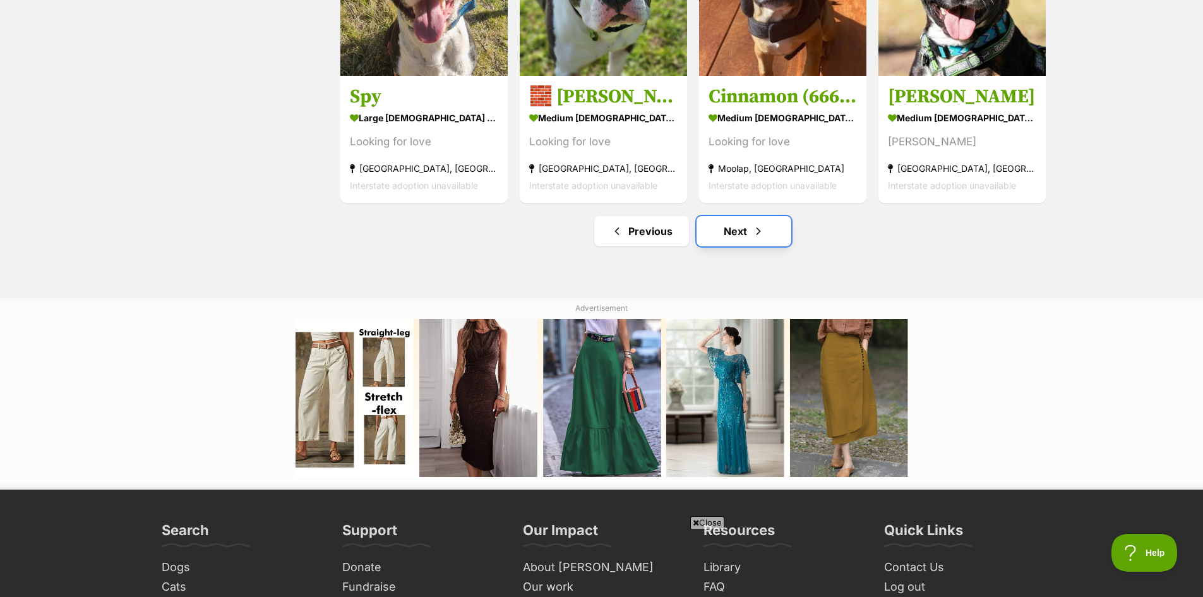
click at [743, 241] on link "Next" at bounding box center [743, 231] width 95 height 30
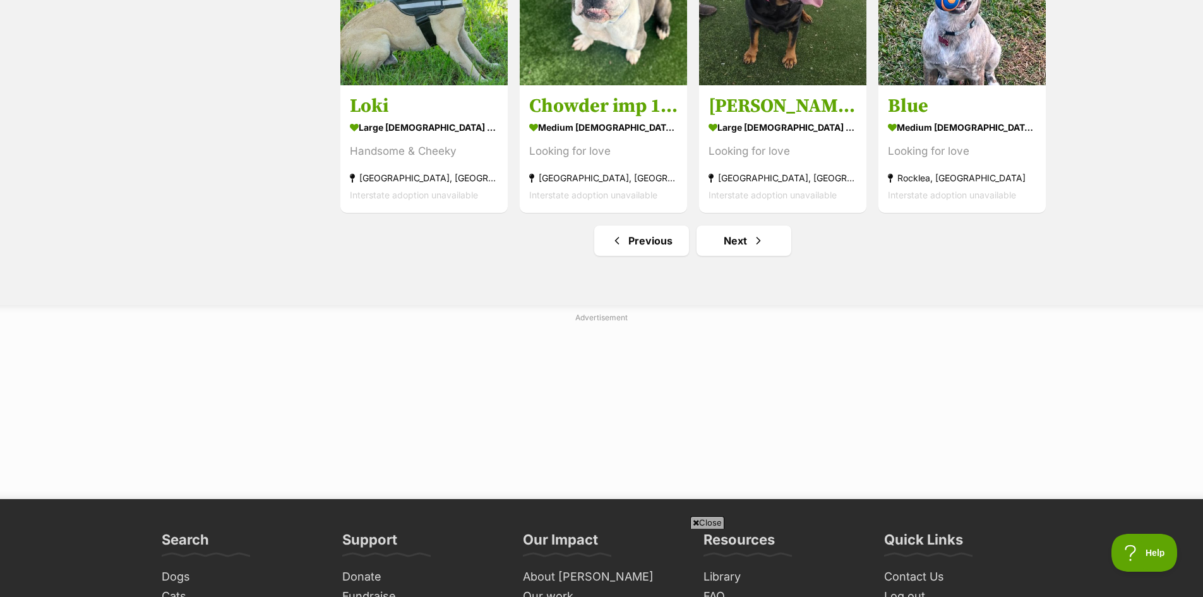
scroll to position [1579, 0]
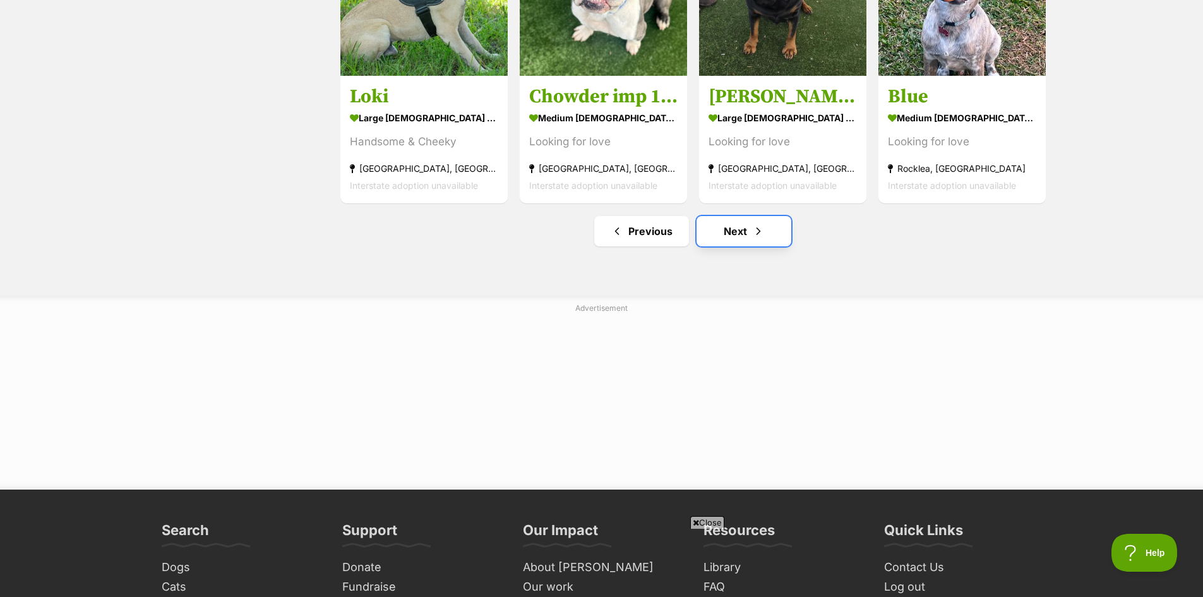
click at [742, 240] on link "Next" at bounding box center [743, 231] width 95 height 30
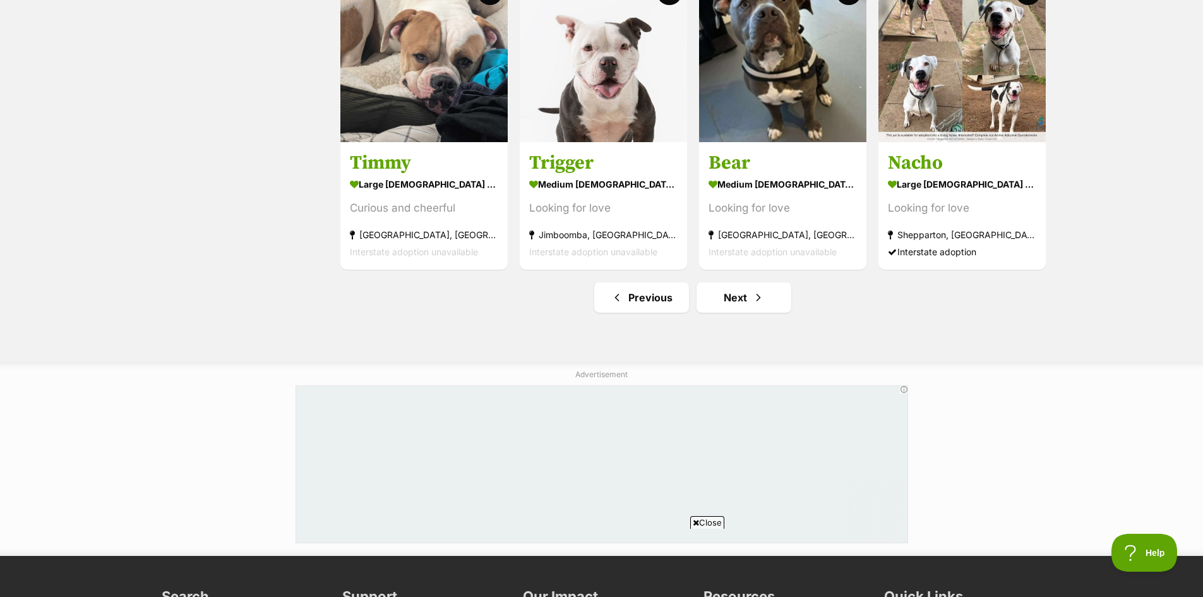
scroll to position [1515, 0]
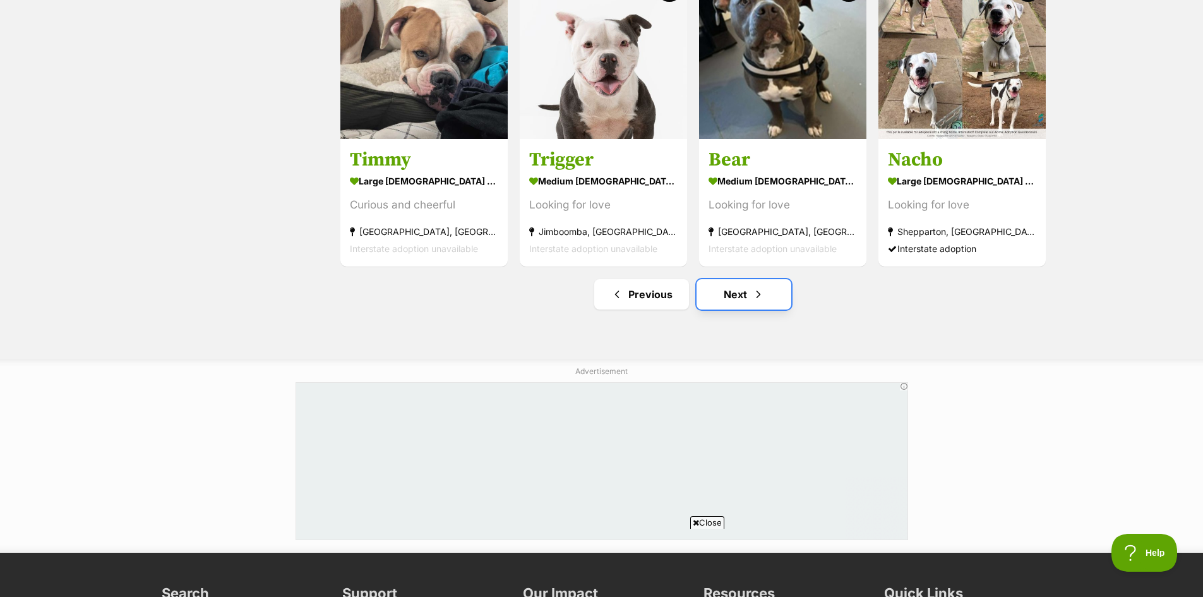
click at [740, 297] on link "Next" at bounding box center [743, 294] width 95 height 30
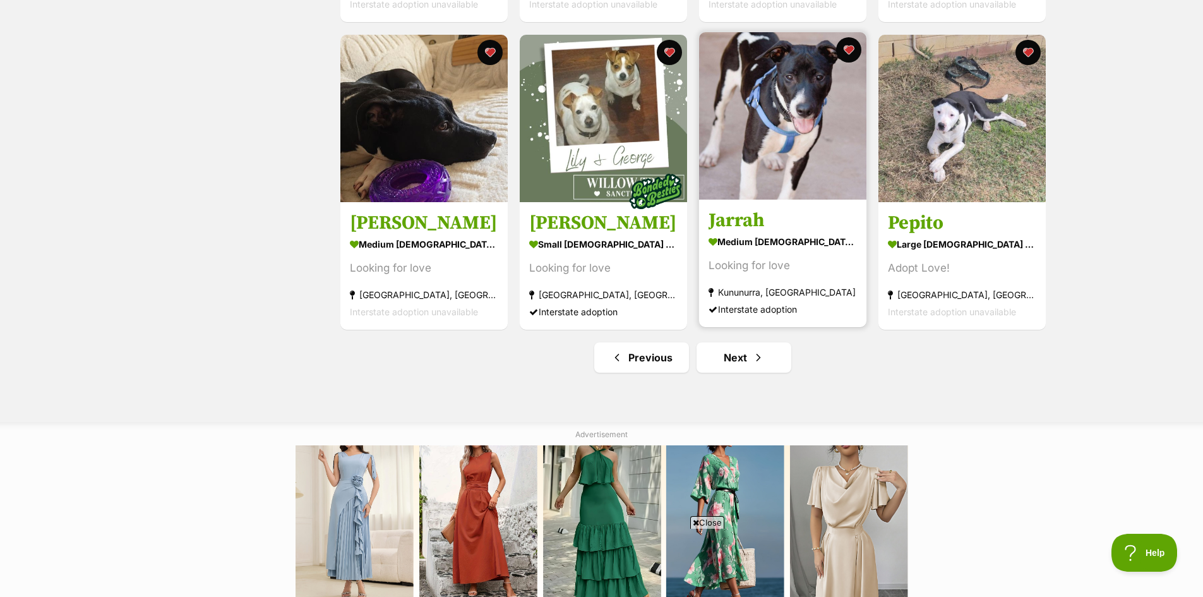
scroll to position [1515, 0]
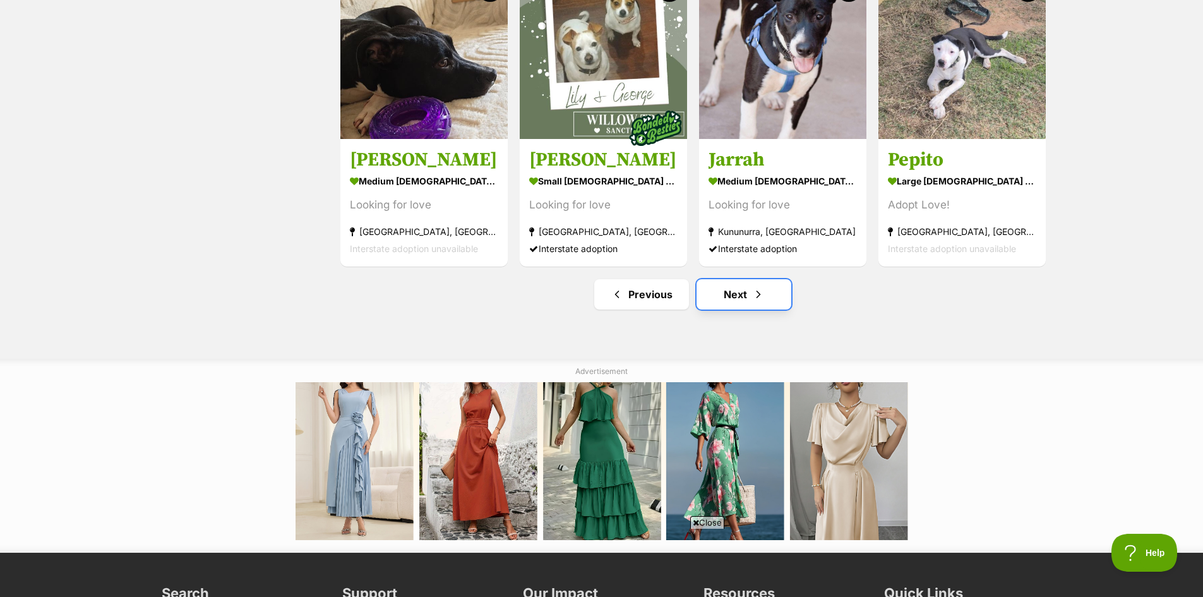
click at [734, 298] on link "Next" at bounding box center [743, 294] width 95 height 30
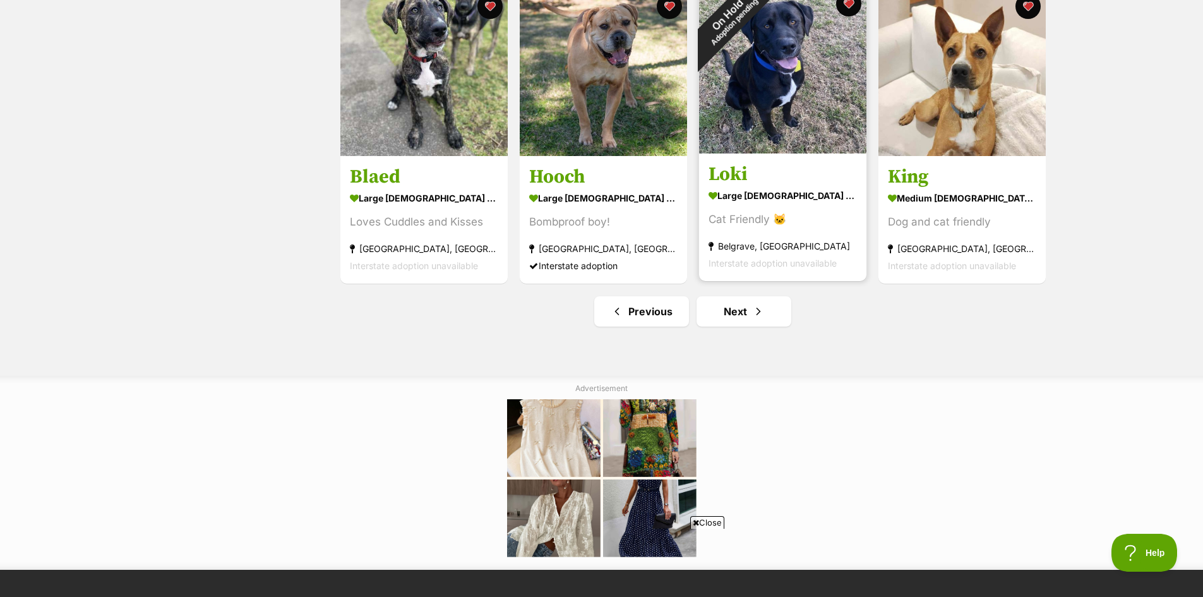
scroll to position [1579, 0]
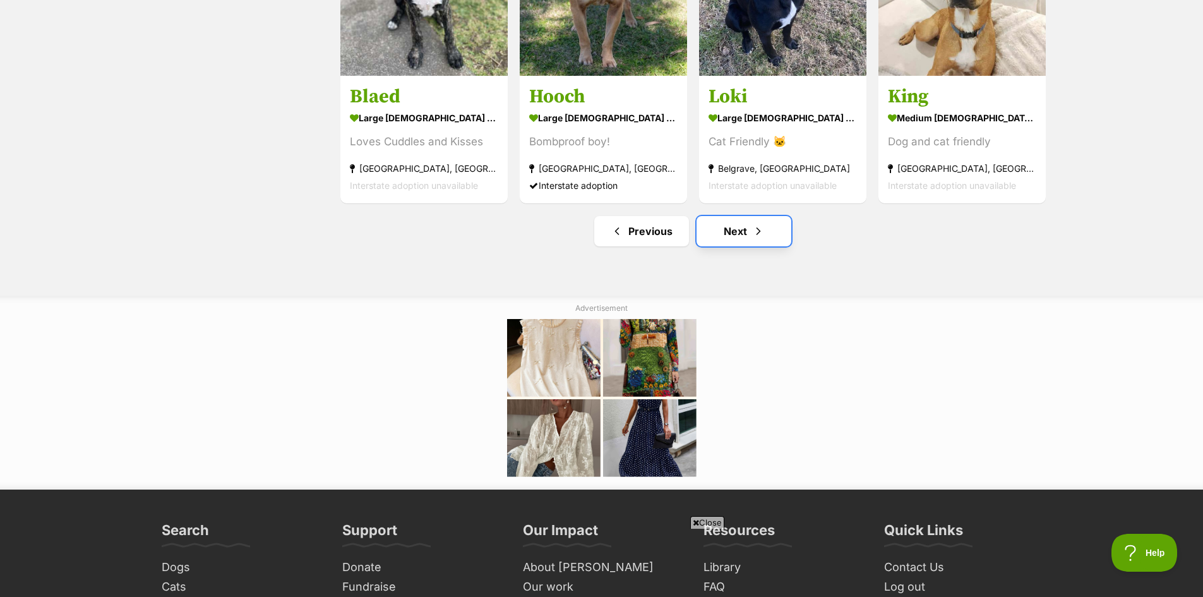
click at [743, 236] on link "Next" at bounding box center [743, 231] width 95 height 30
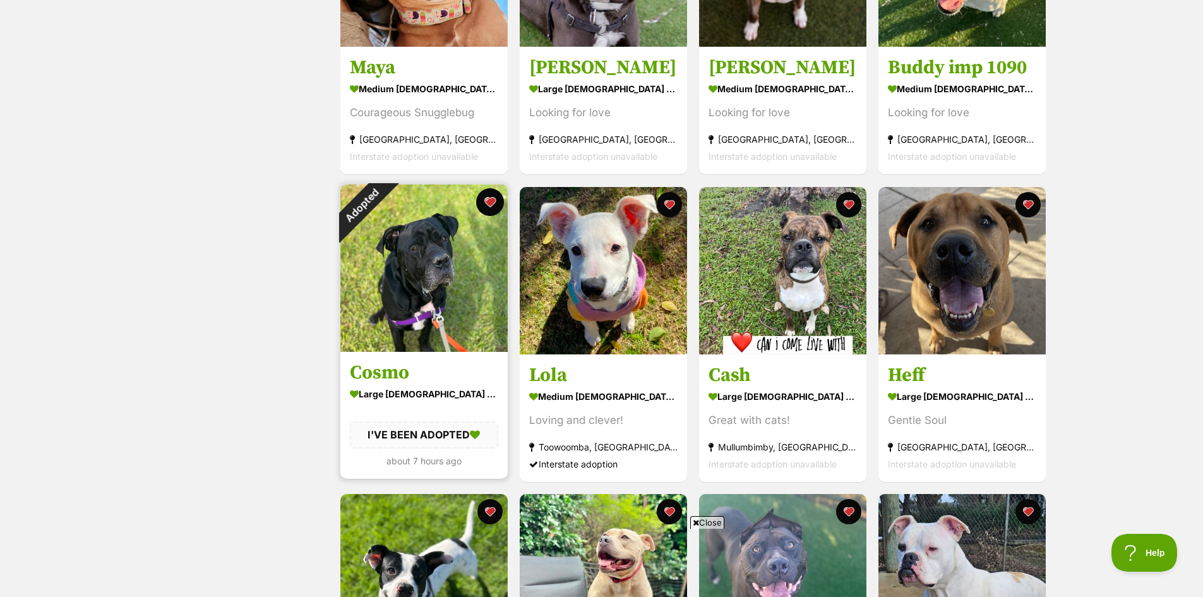
click at [491, 203] on button "favourite" at bounding box center [490, 202] width 28 height 28
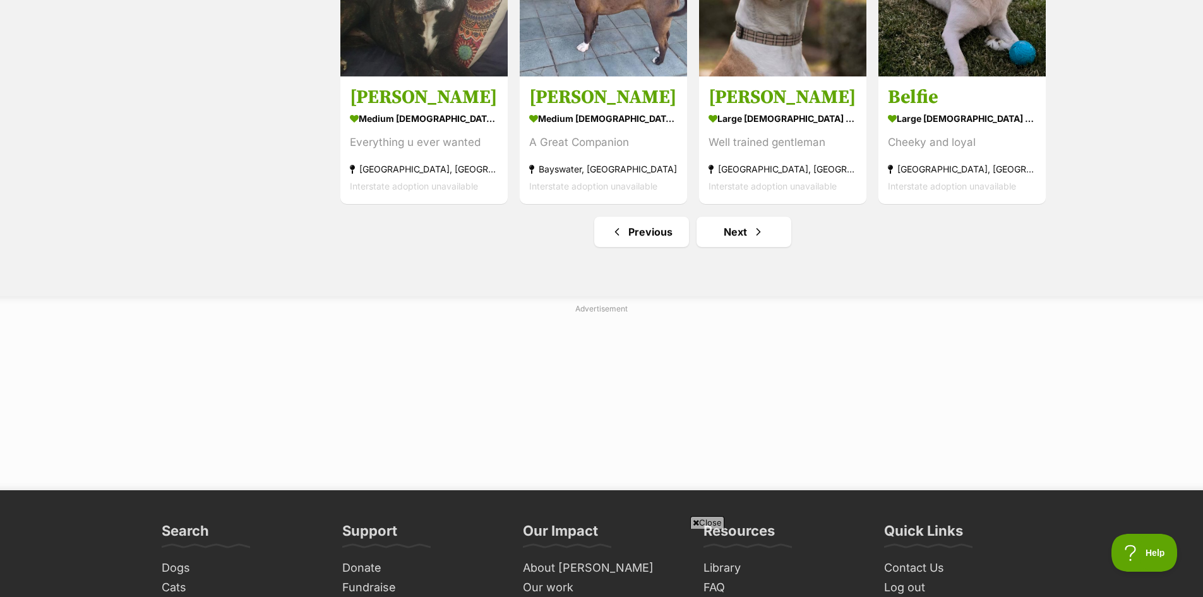
scroll to position [1579, 0]
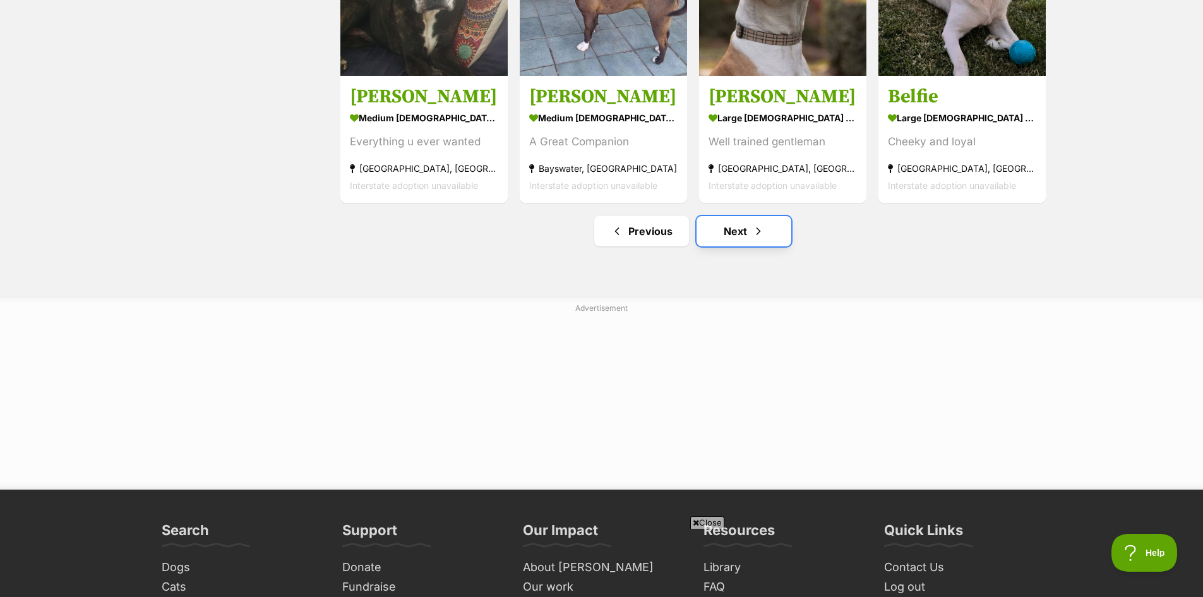
click at [736, 237] on link "Next" at bounding box center [743, 231] width 95 height 30
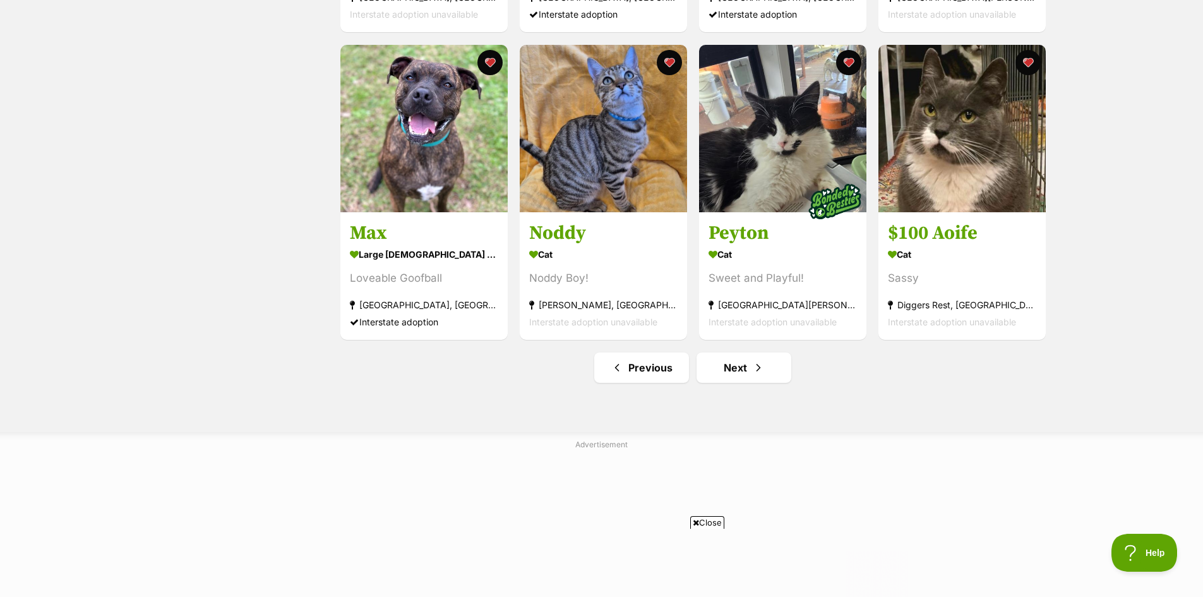
scroll to position [1452, 0]
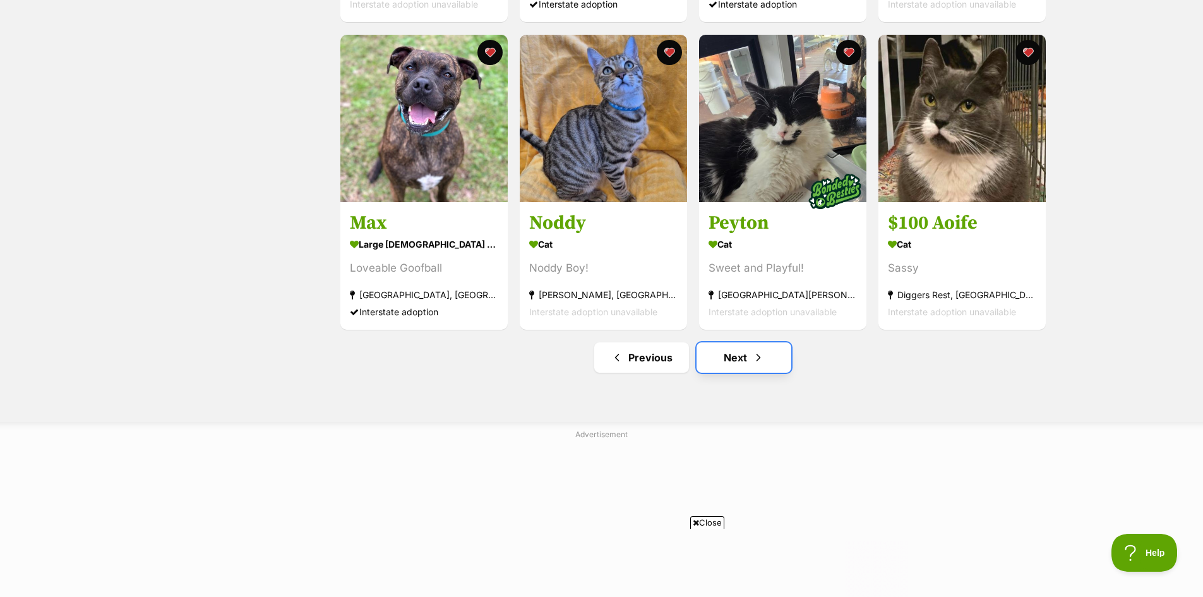
click at [736, 352] on link "Next" at bounding box center [743, 357] width 95 height 30
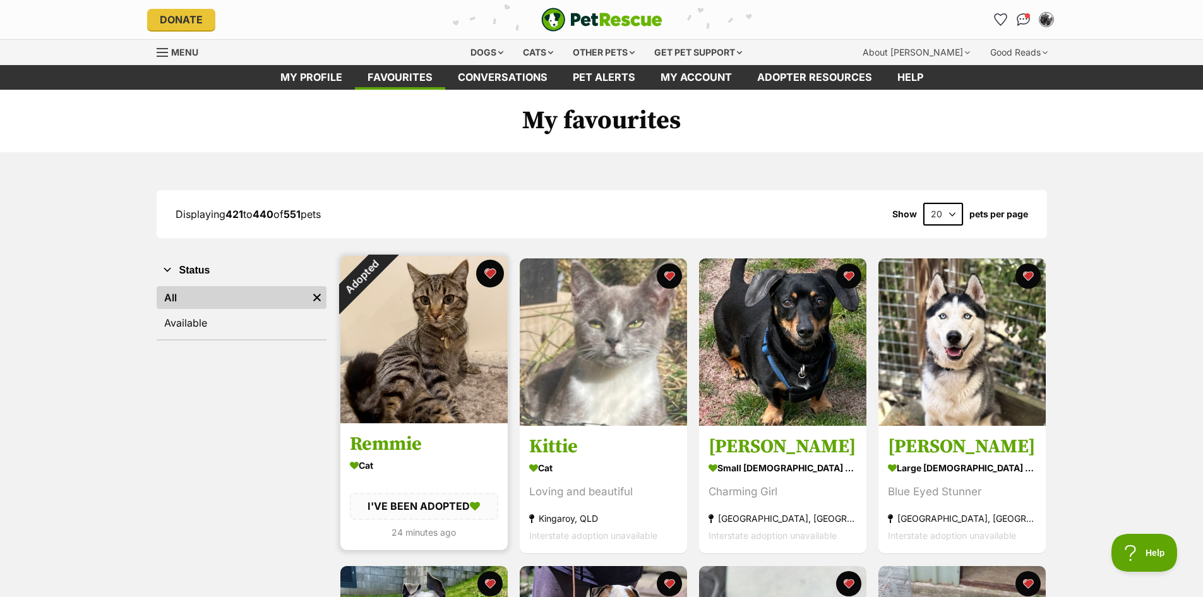
drag, startPoint x: 481, startPoint y: 272, endPoint x: 479, endPoint y: 280, distance: 7.7
click at [481, 273] on button "favourite" at bounding box center [490, 274] width 28 height 28
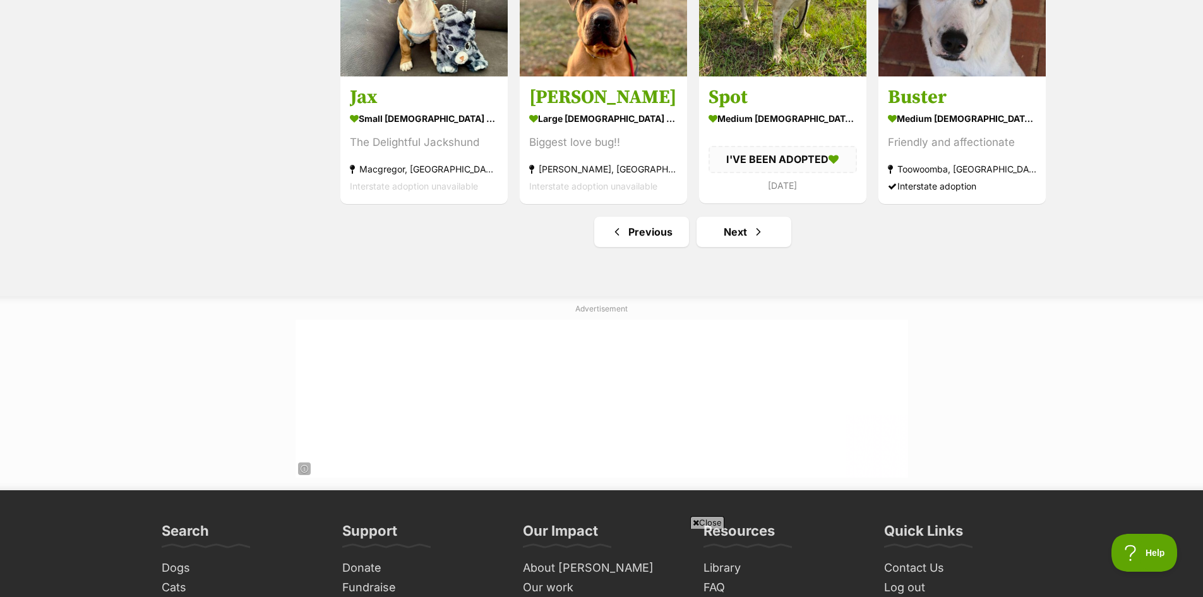
scroll to position [1579, 0]
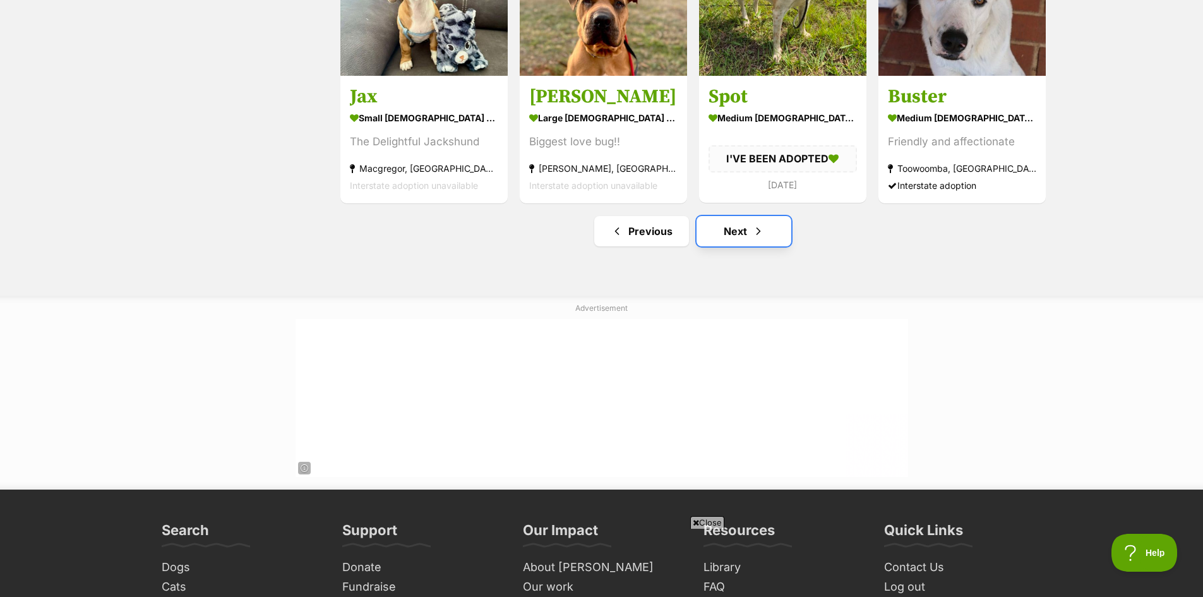
click at [737, 234] on link "Next" at bounding box center [743, 231] width 95 height 30
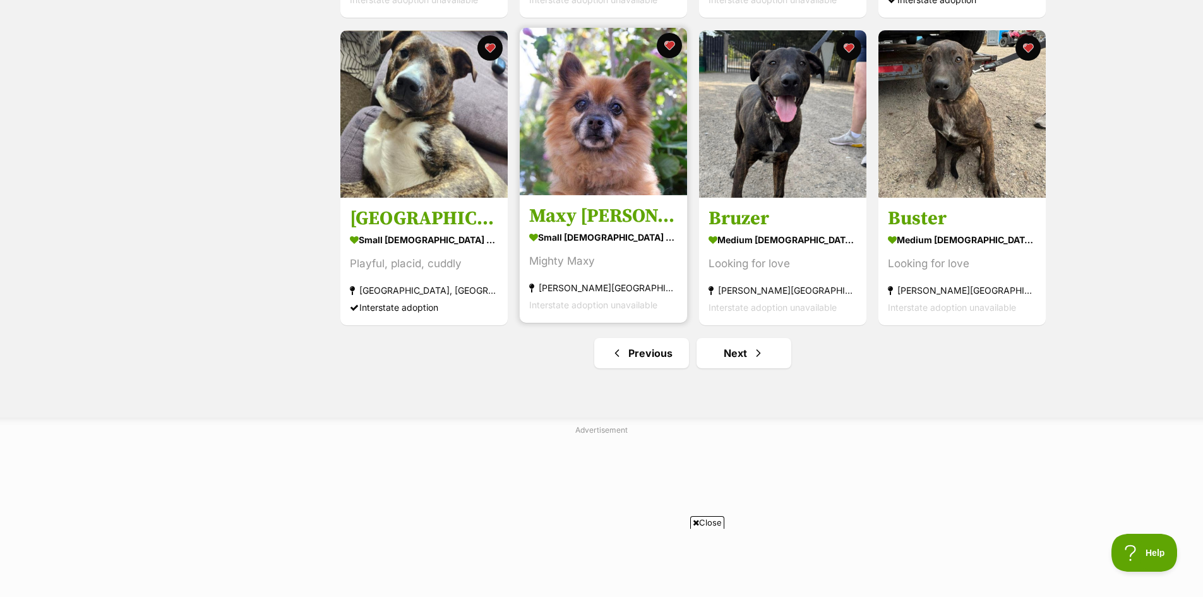
scroll to position [1515, 0]
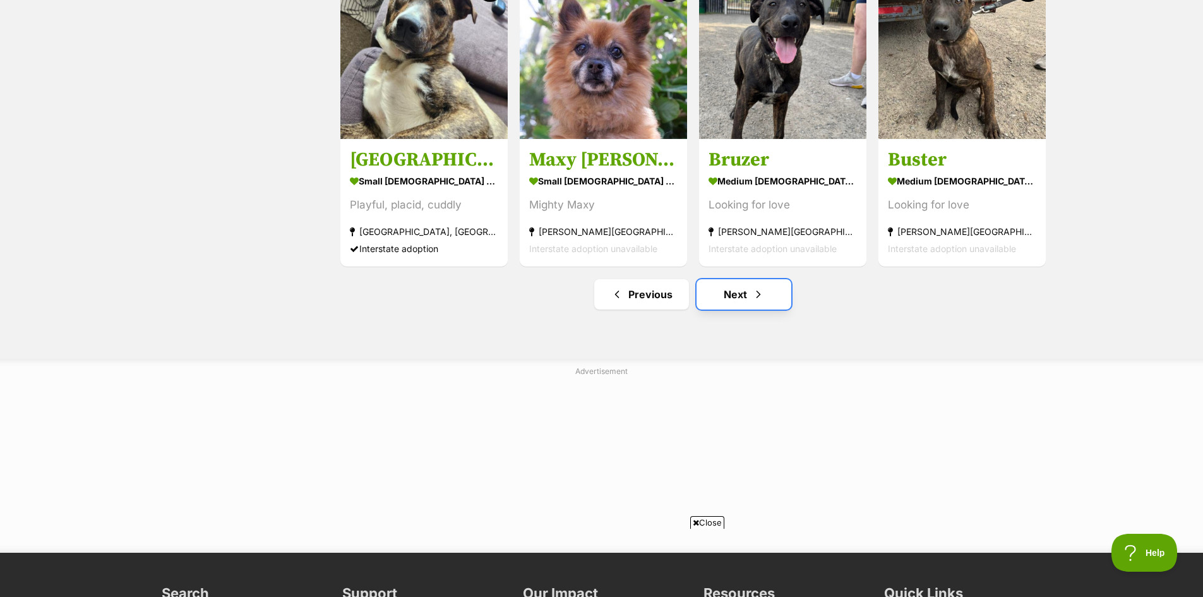
click at [739, 297] on link "Next" at bounding box center [743, 294] width 95 height 30
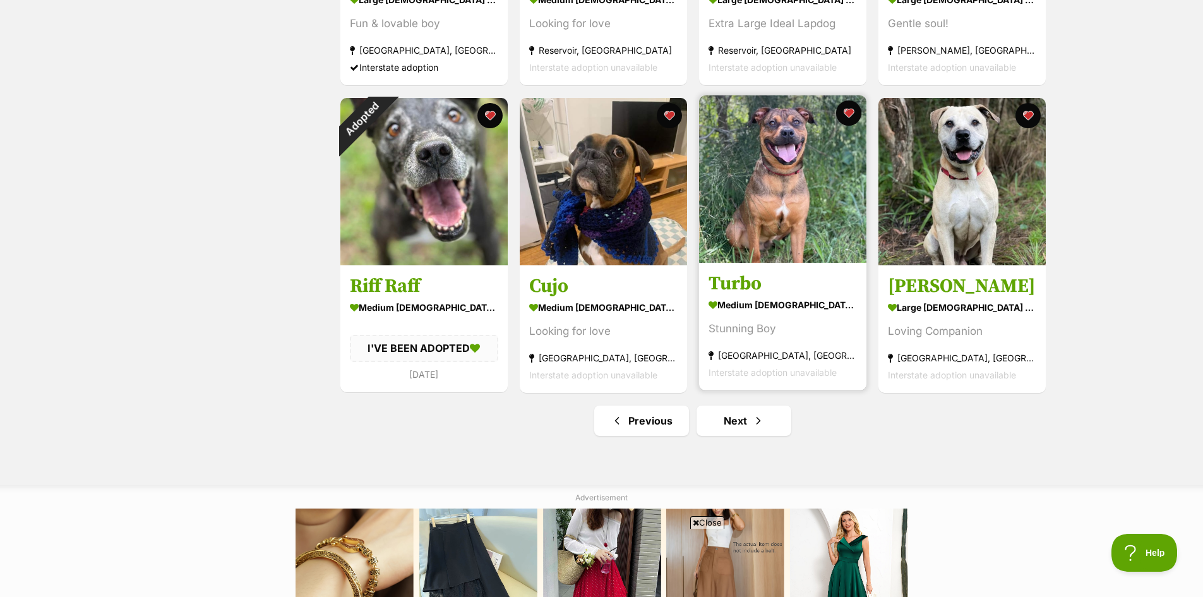
scroll to position [1515, 0]
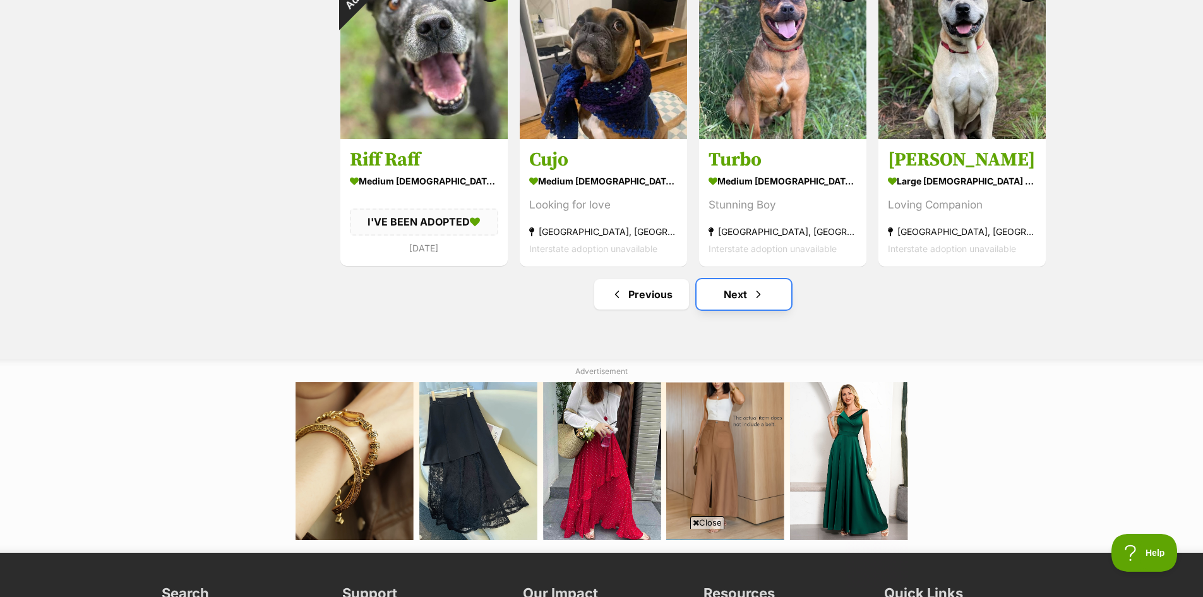
click at [740, 294] on link "Next" at bounding box center [743, 294] width 95 height 30
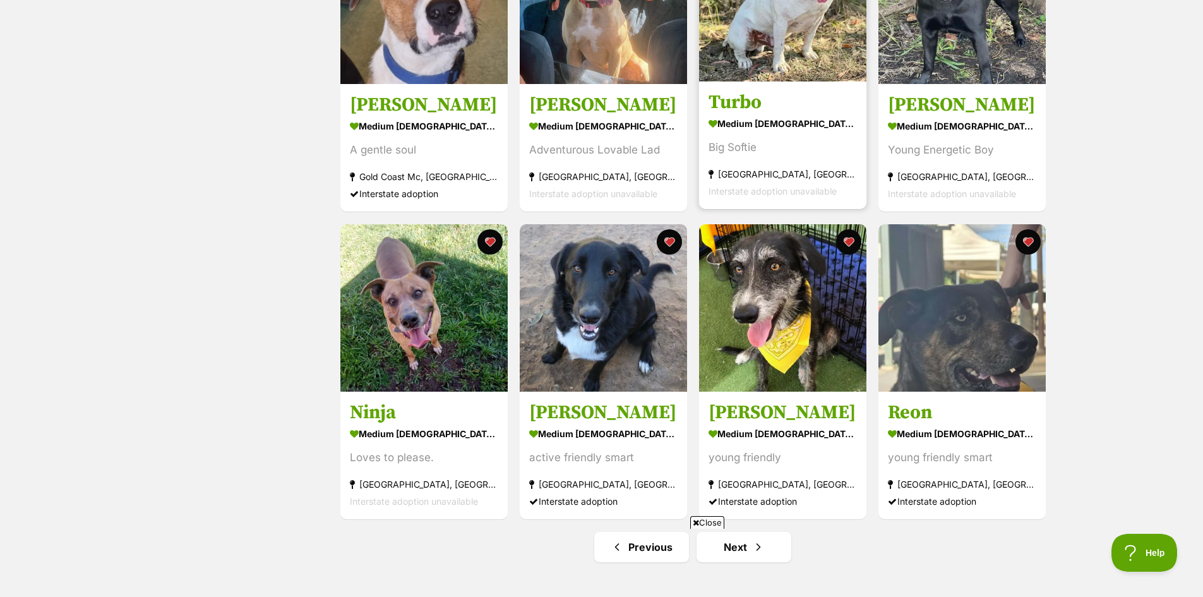
scroll to position [1452, 0]
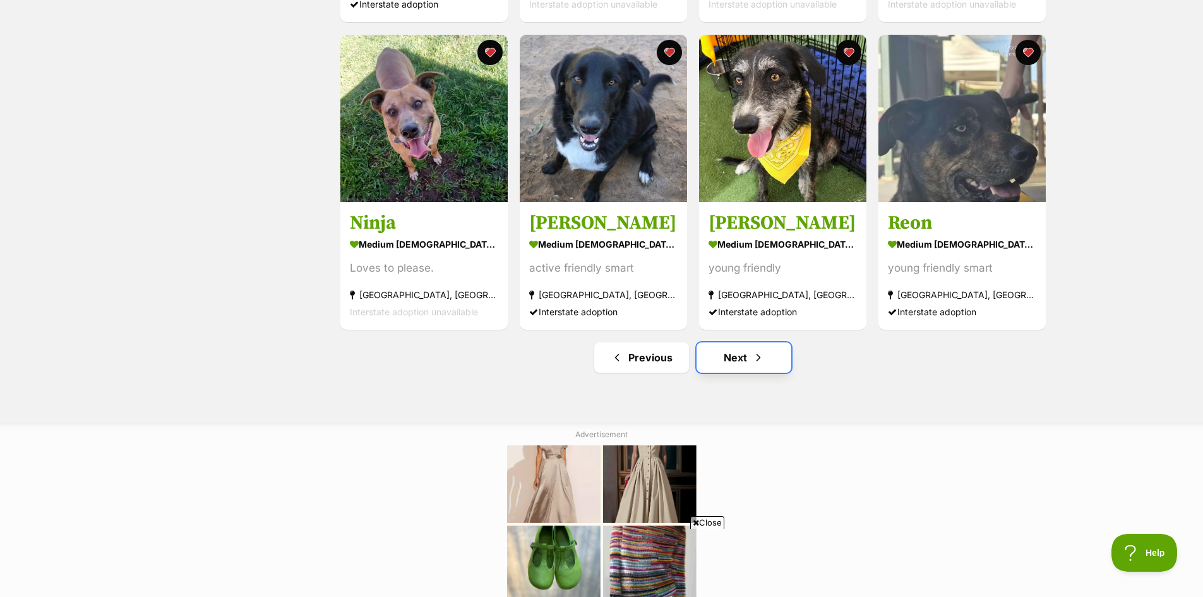
click at [741, 355] on link "Next" at bounding box center [743, 357] width 95 height 30
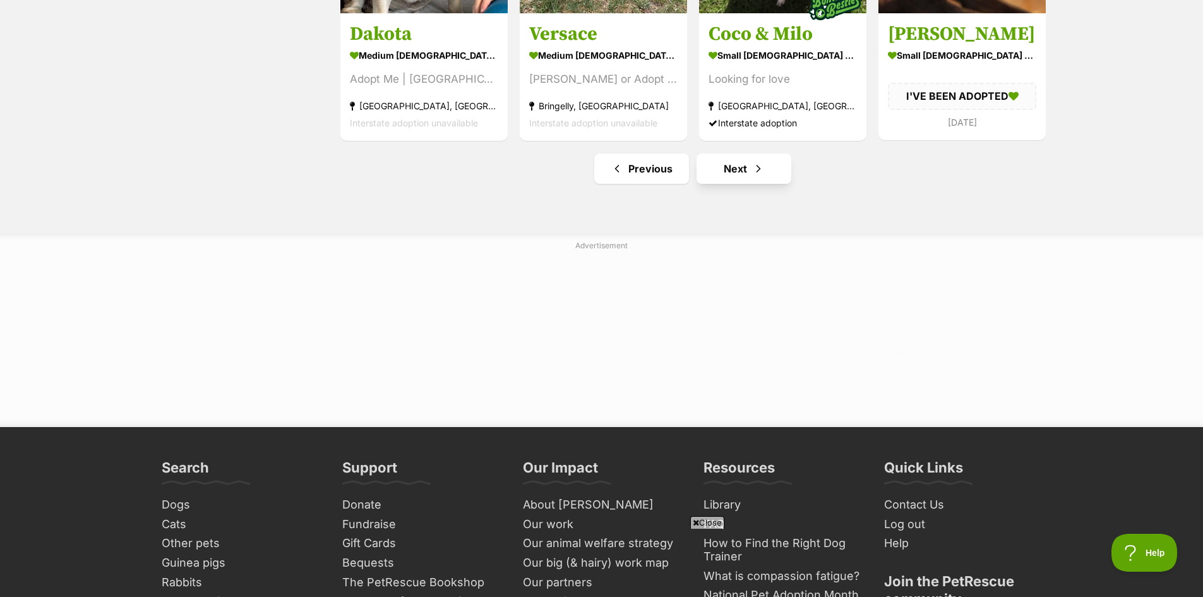
scroll to position [1642, 0]
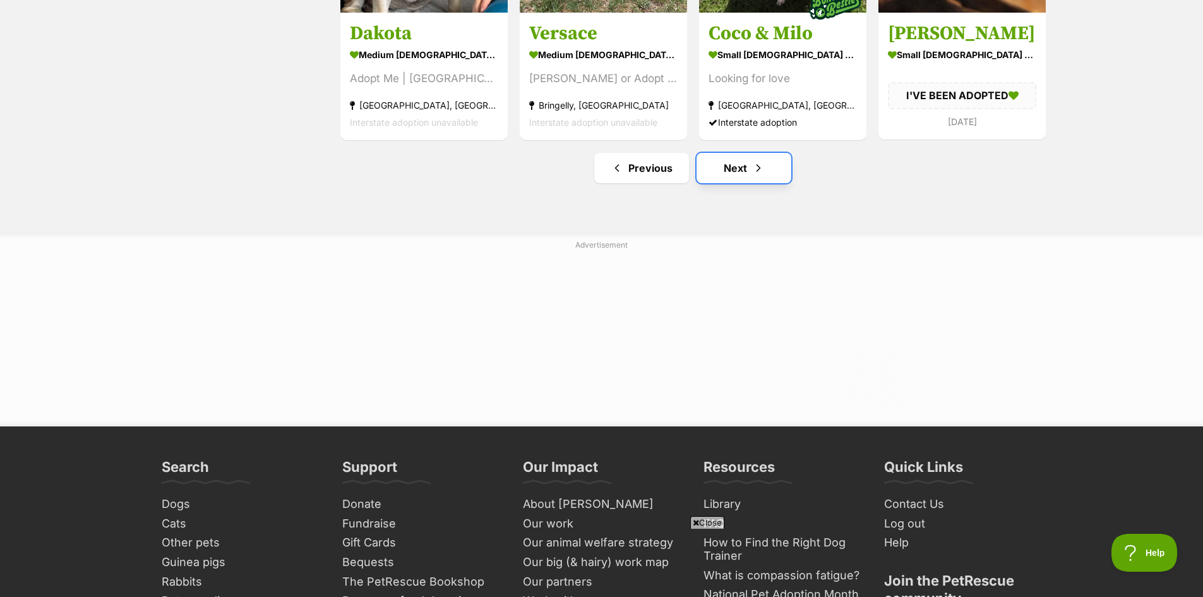
click at [738, 172] on link "Next" at bounding box center [743, 168] width 95 height 30
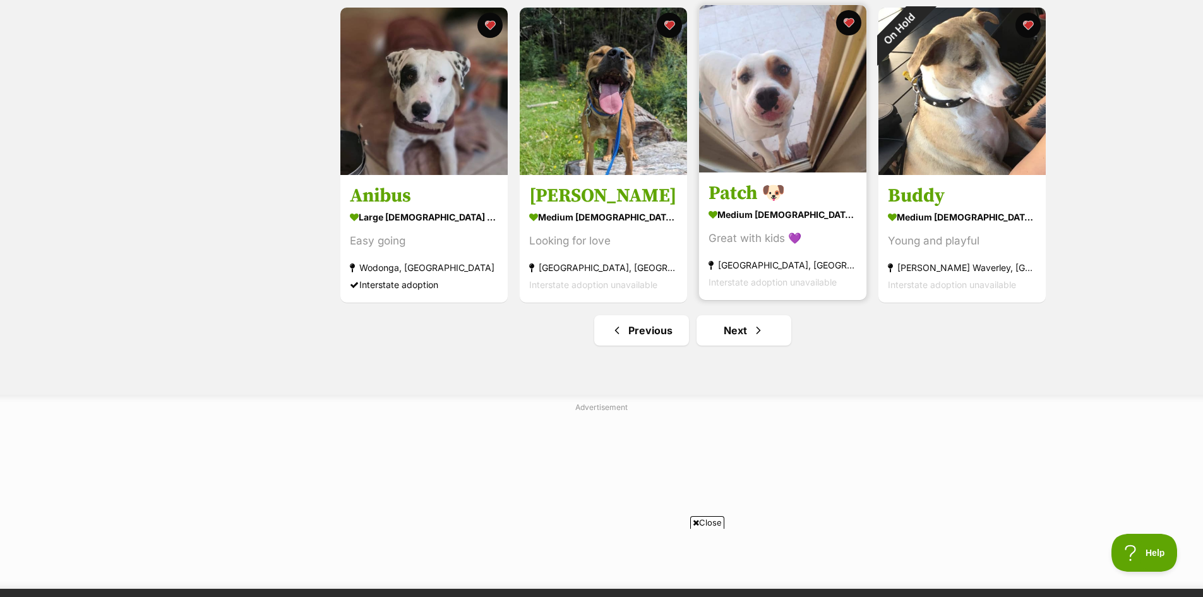
scroll to position [1452, 0]
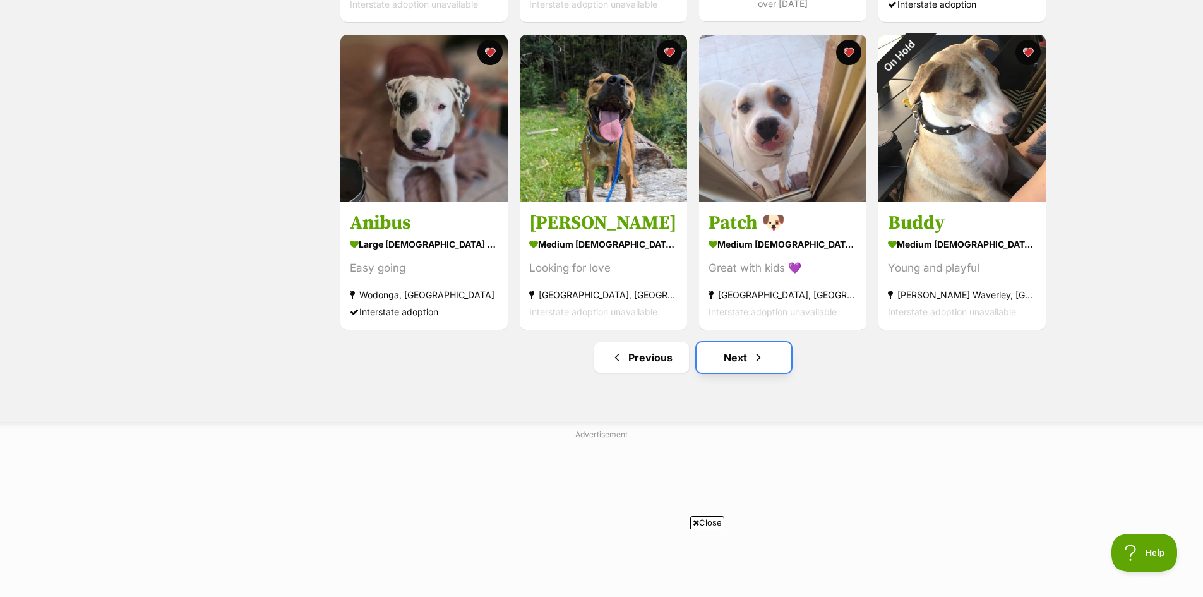
click at [731, 367] on link "Next" at bounding box center [743, 357] width 95 height 30
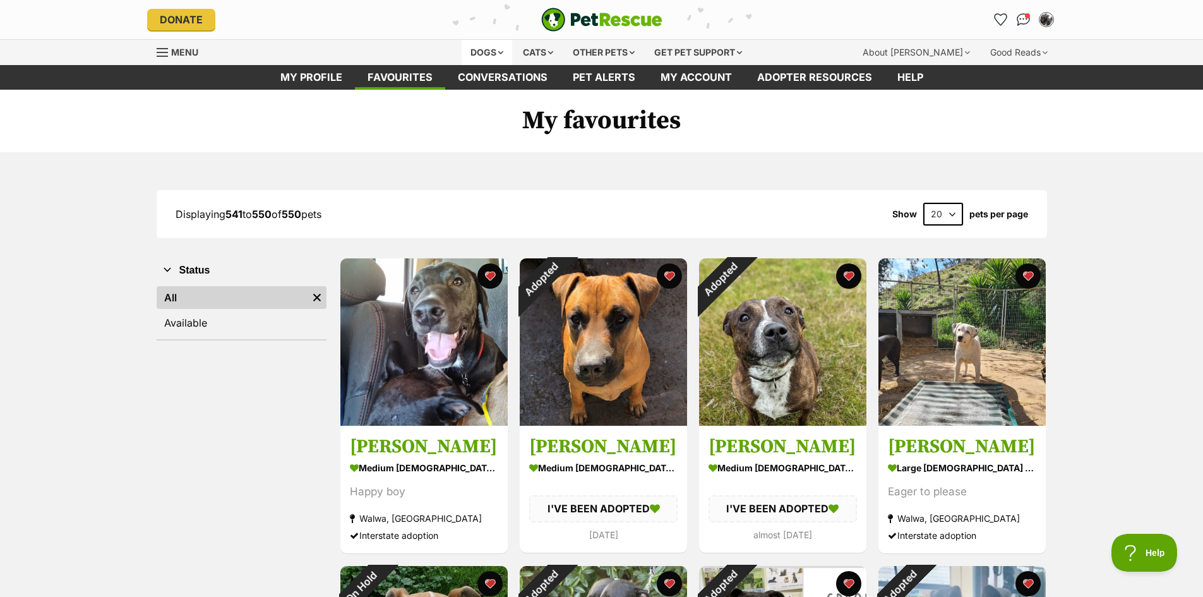
click at [481, 54] on div "Dogs" at bounding box center [487, 52] width 51 height 25
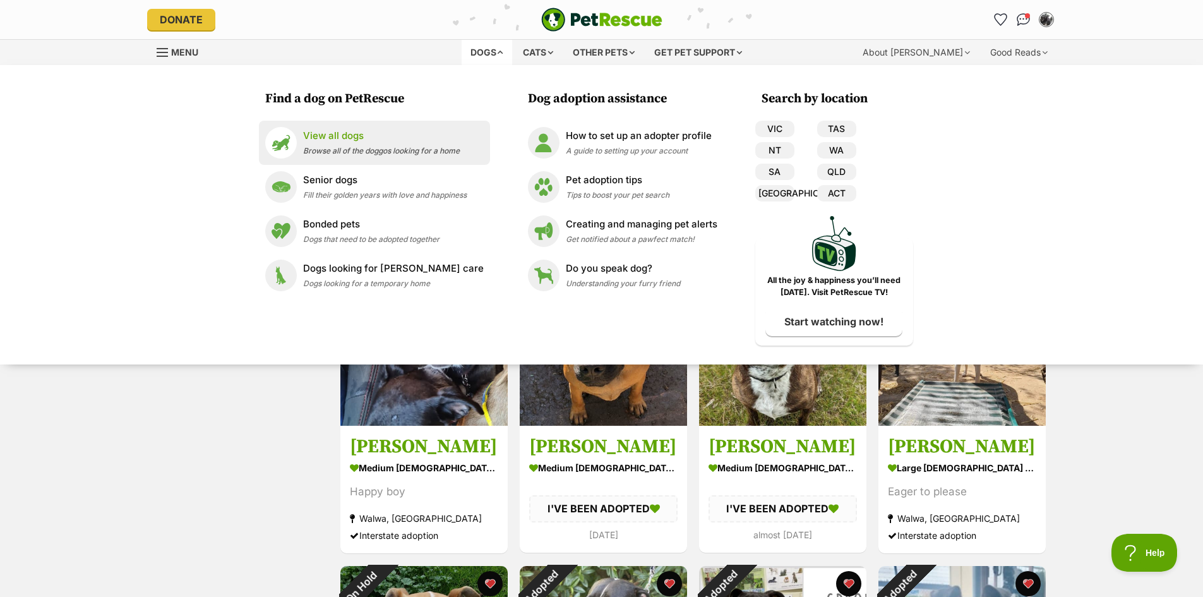
click at [366, 133] on p "View all dogs" at bounding box center [381, 136] width 157 height 15
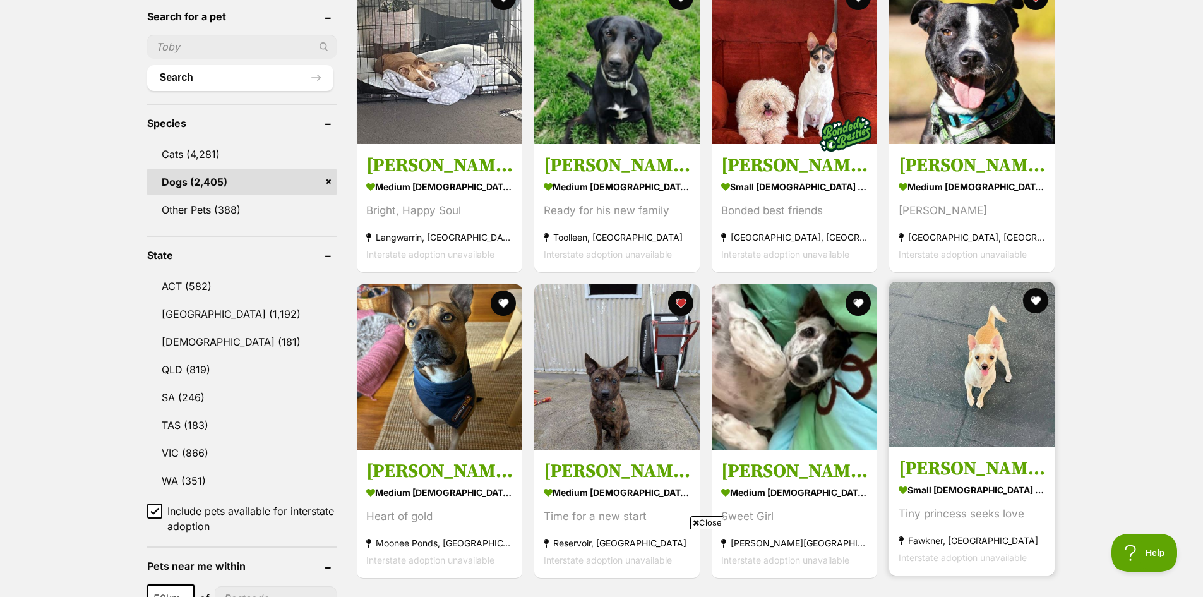
scroll to position [505, 0]
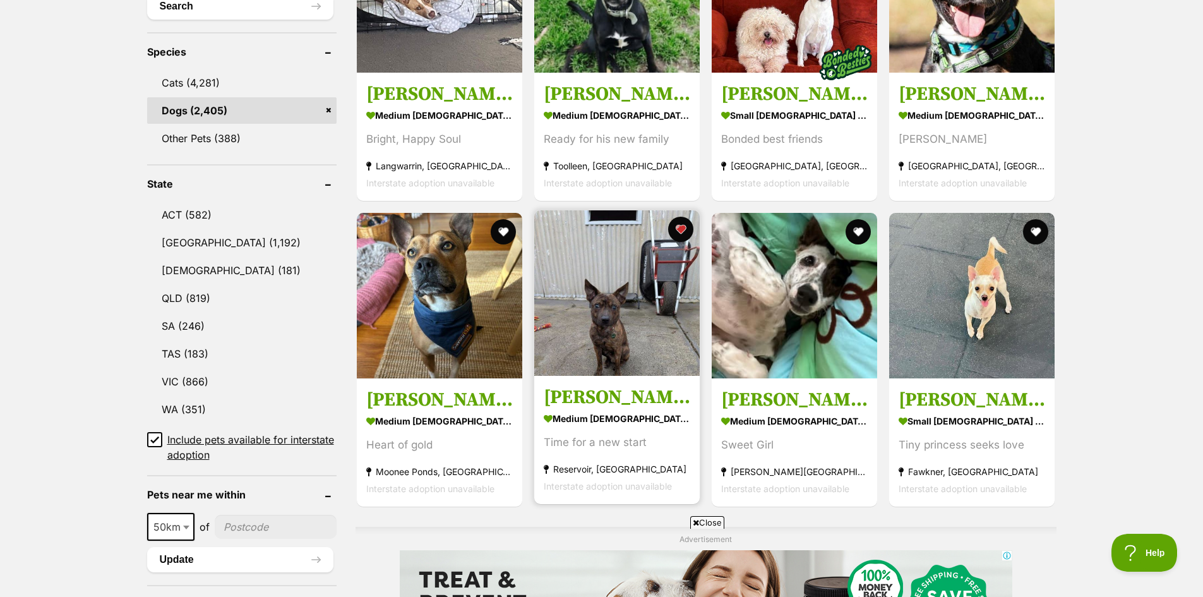
click at [613, 311] on img at bounding box center [616, 292] width 165 height 165
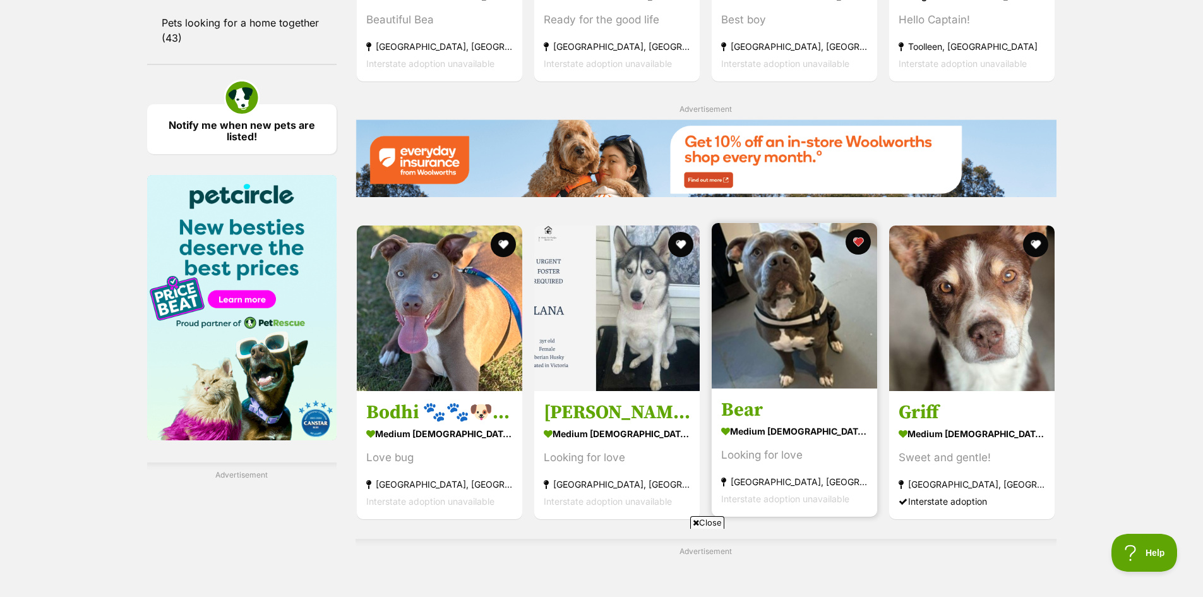
scroll to position [1768, 0]
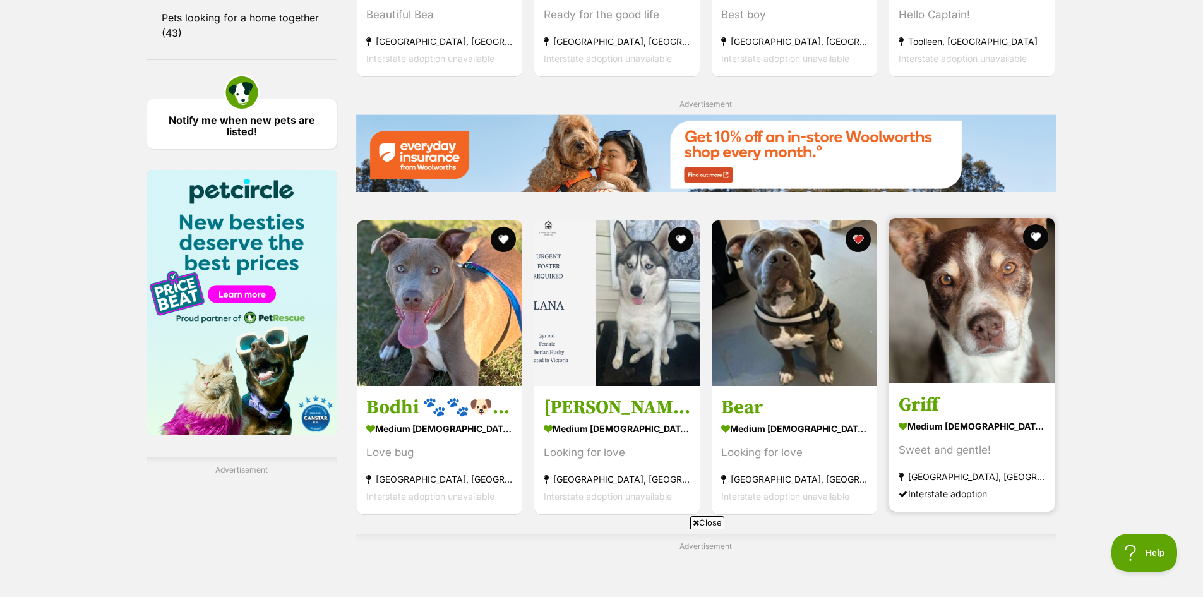
click at [988, 289] on img at bounding box center [971, 300] width 165 height 165
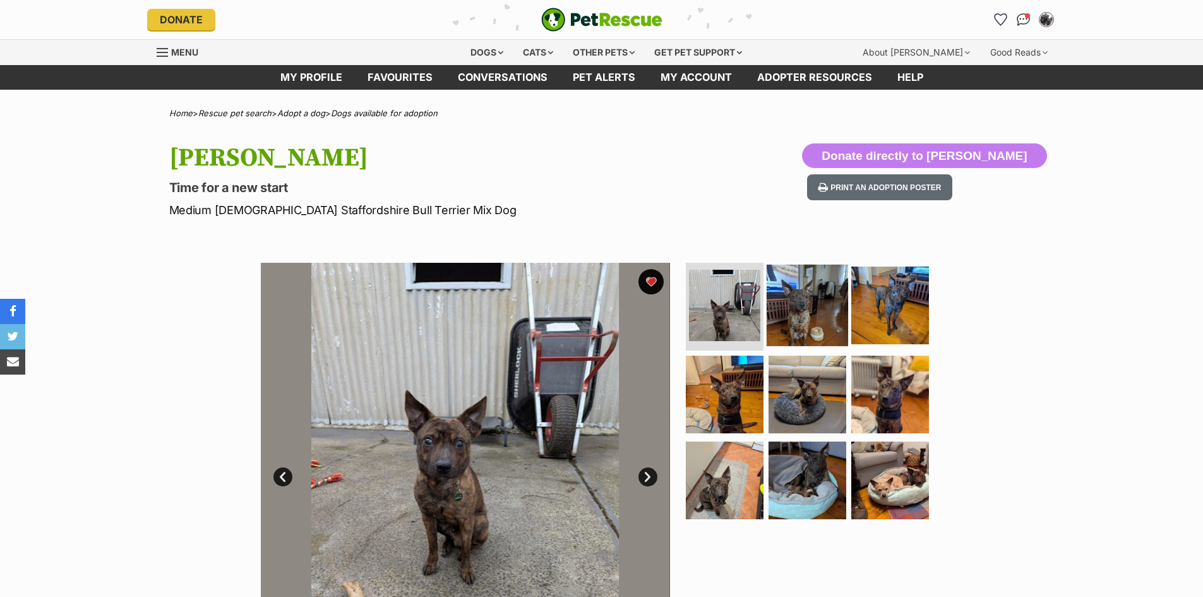
click at [809, 316] on img at bounding box center [807, 304] width 81 height 81
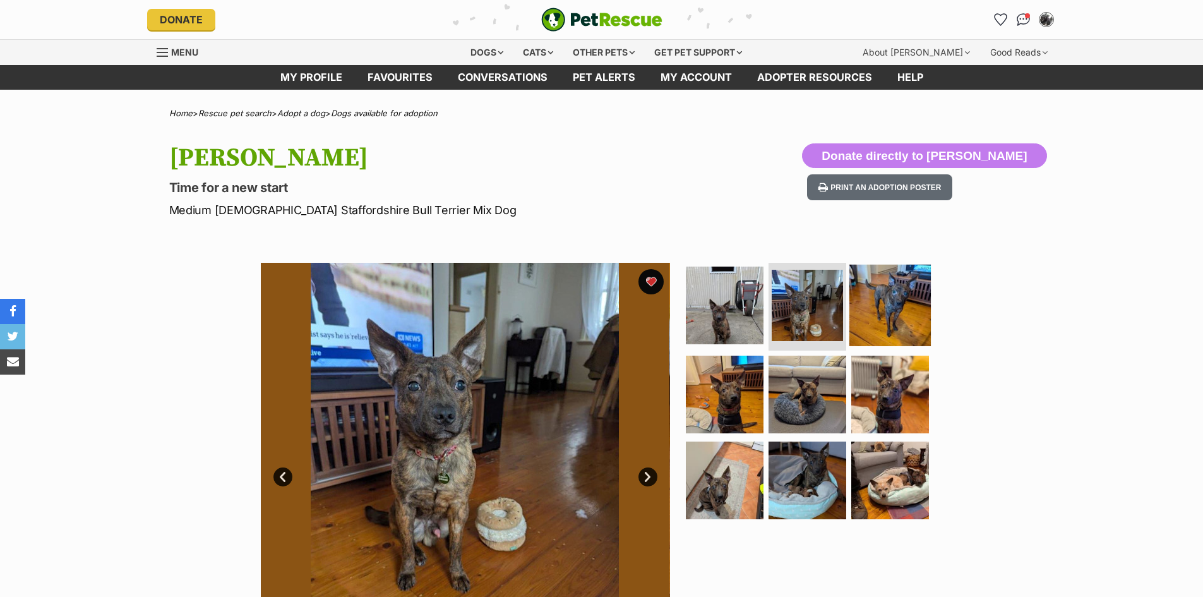
click at [902, 305] on img at bounding box center [889, 304] width 81 height 81
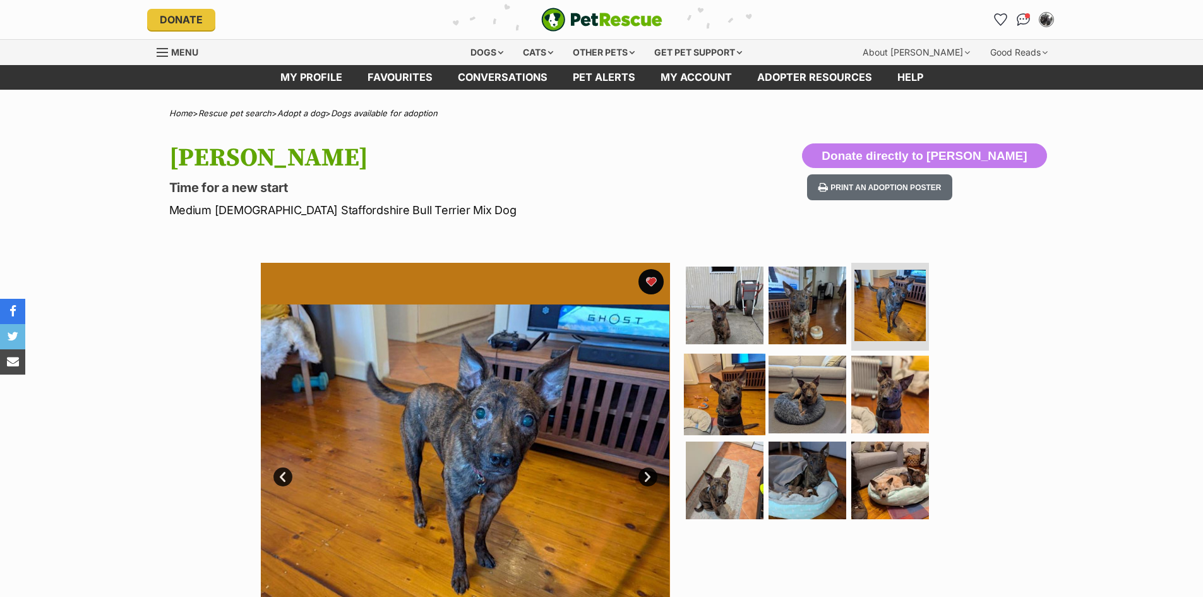
click at [734, 400] on img at bounding box center [724, 394] width 81 height 81
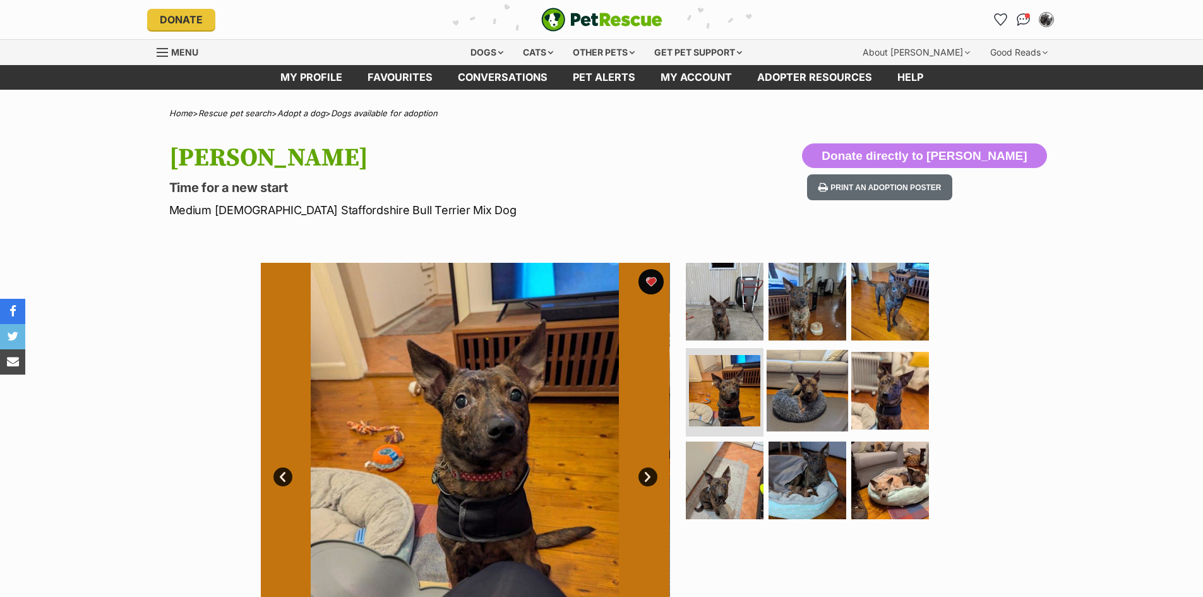
click at [820, 391] on img at bounding box center [807, 390] width 81 height 81
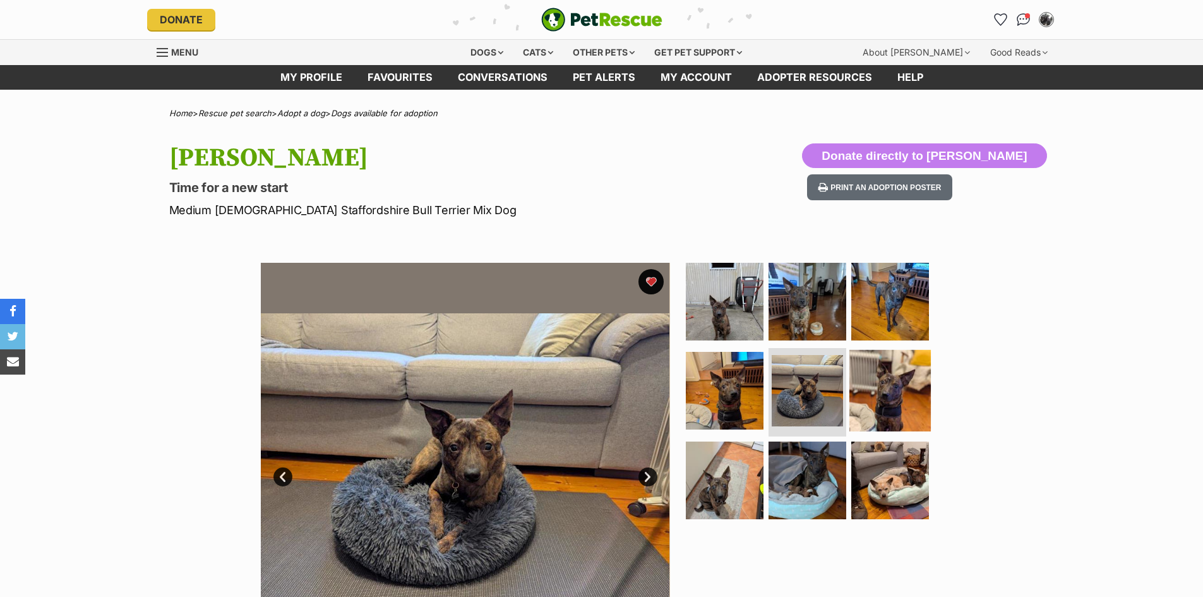
click at [878, 388] on img at bounding box center [889, 390] width 81 height 81
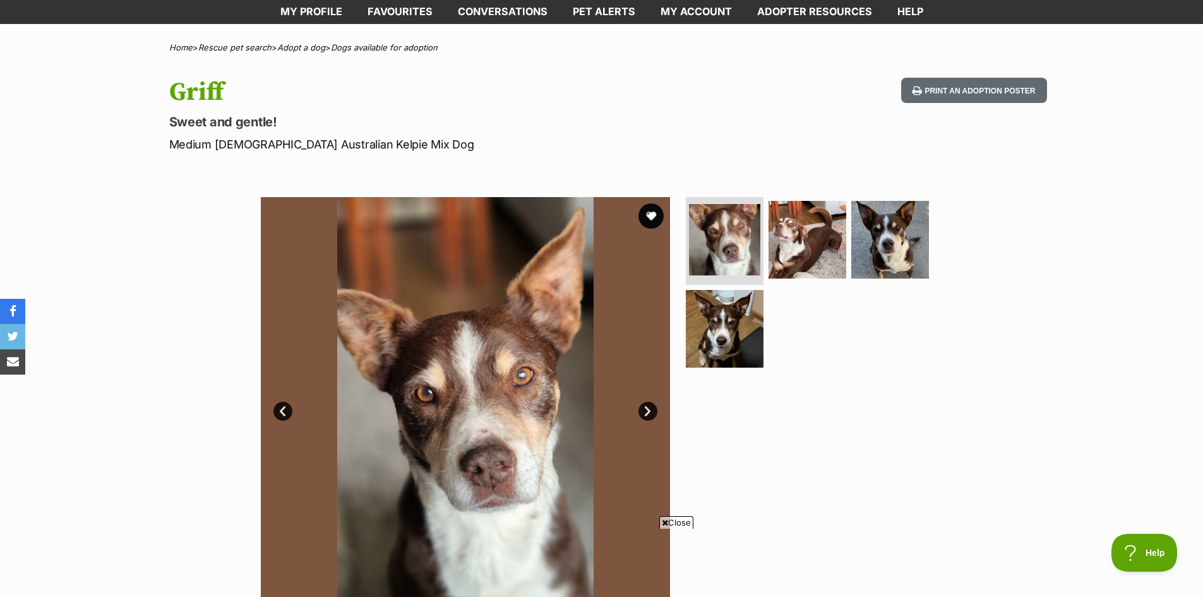
scroll to position [63, 0]
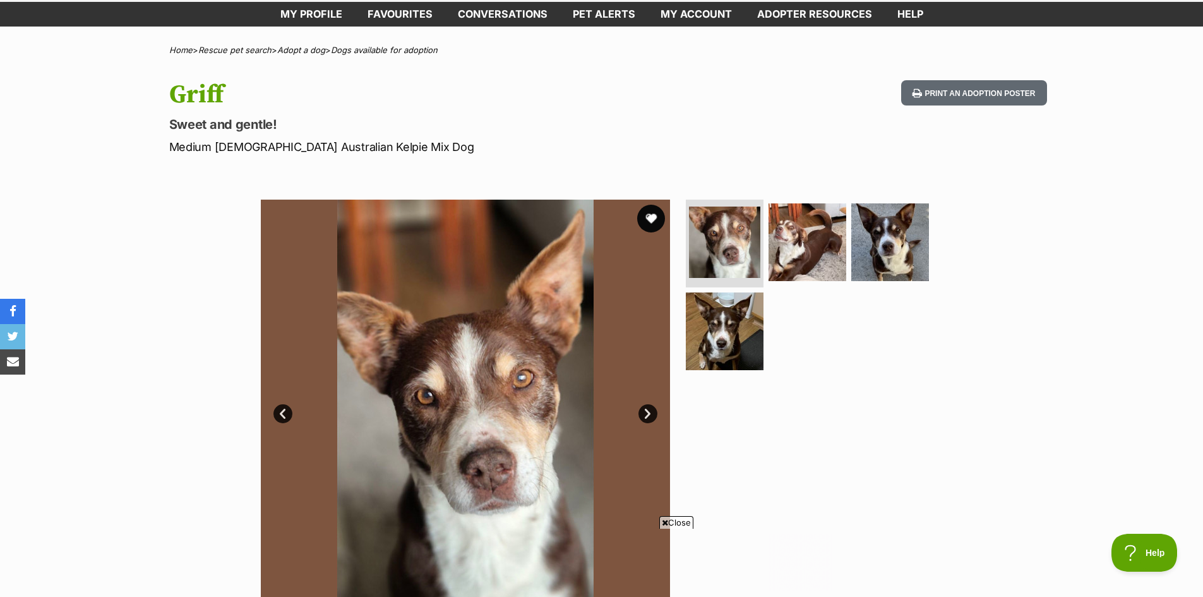
click at [652, 222] on button "favourite" at bounding box center [651, 219] width 28 height 28
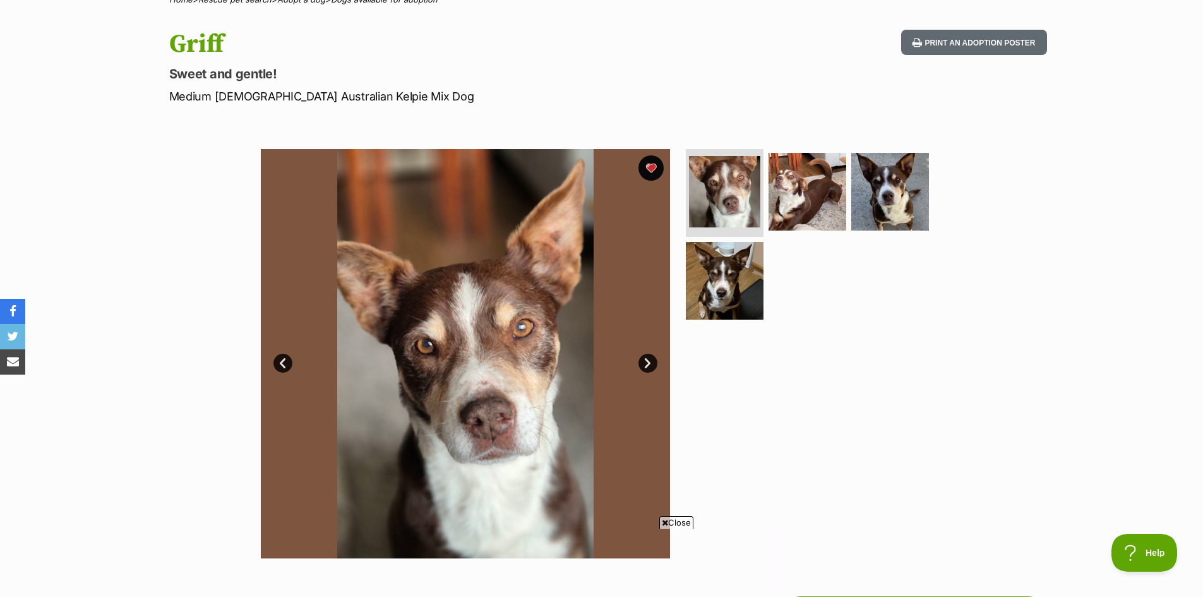
scroll to position [189, 0]
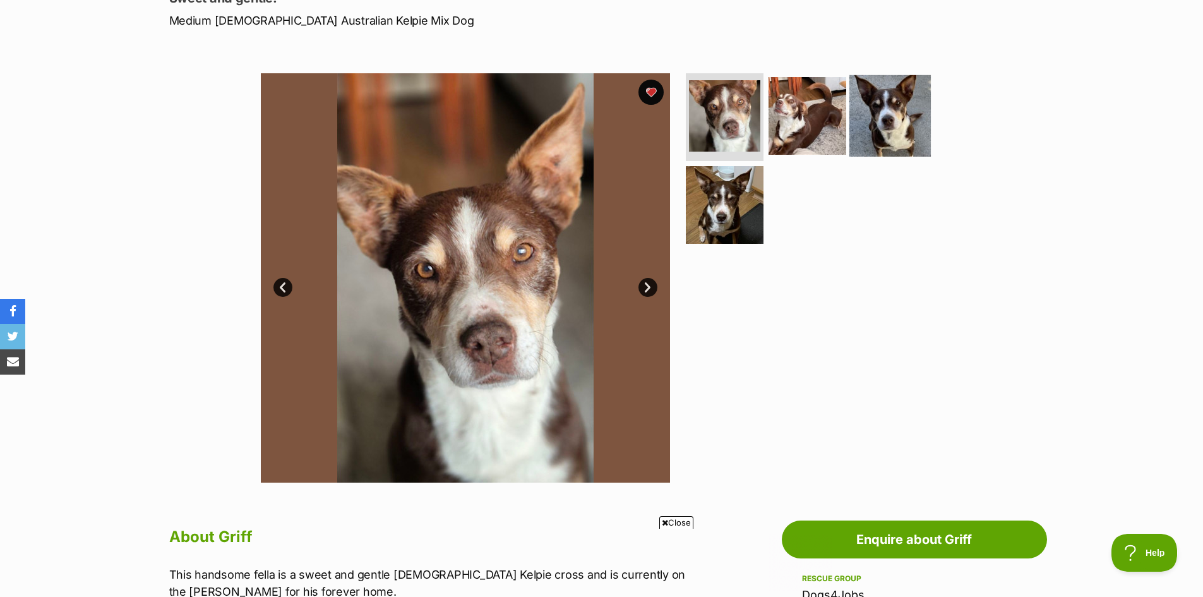
drag, startPoint x: 799, startPoint y: 136, endPoint x: 854, endPoint y: 116, distance: 58.3
click at [800, 136] on img at bounding box center [807, 116] width 78 height 78
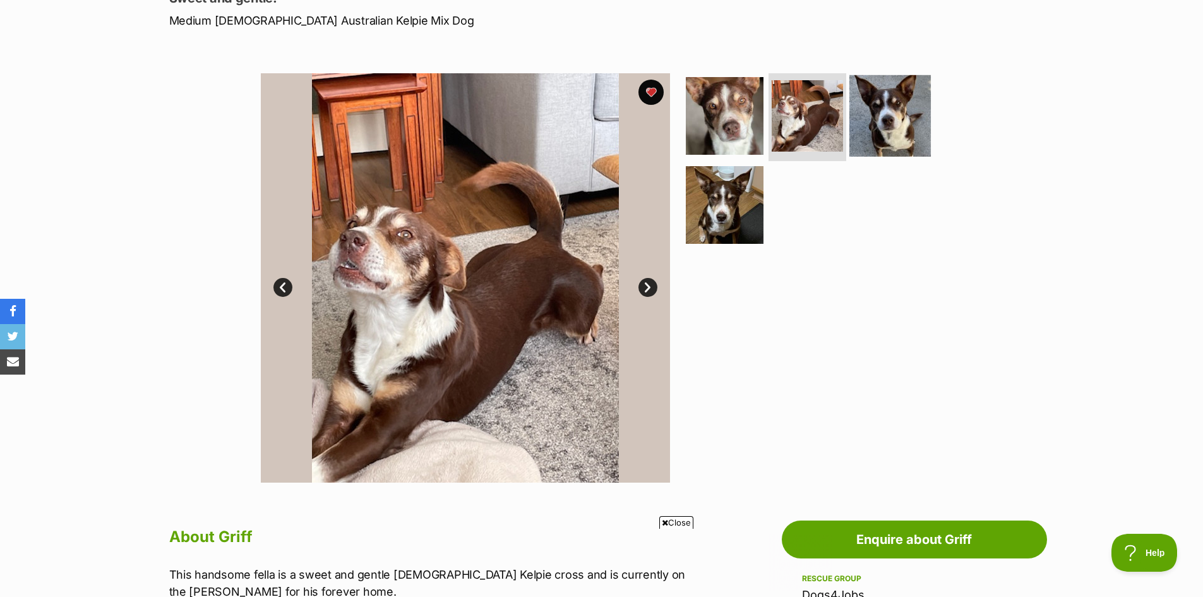
click at [894, 129] on img at bounding box center [889, 115] width 81 height 81
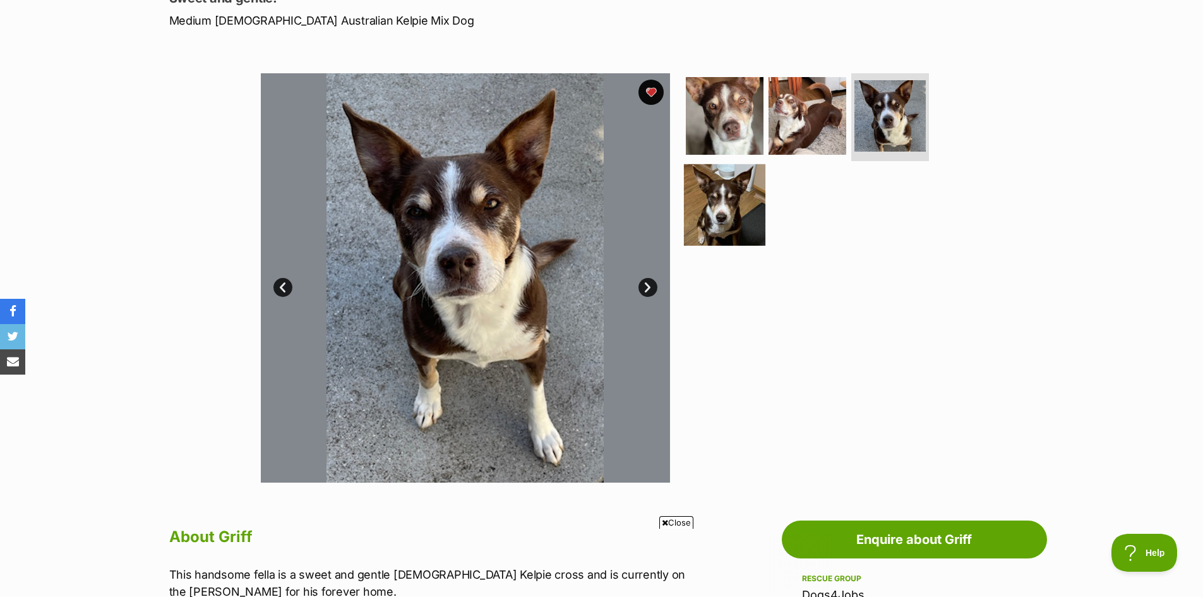
click at [738, 206] on img at bounding box center [724, 204] width 81 height 81
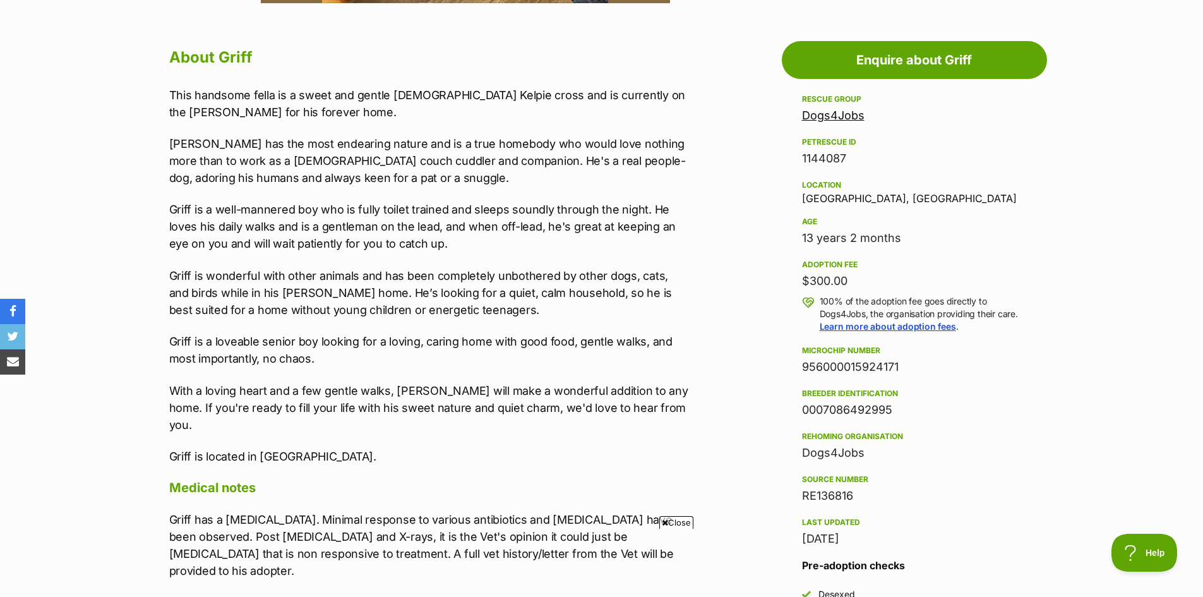
scroll to position [695, 0]
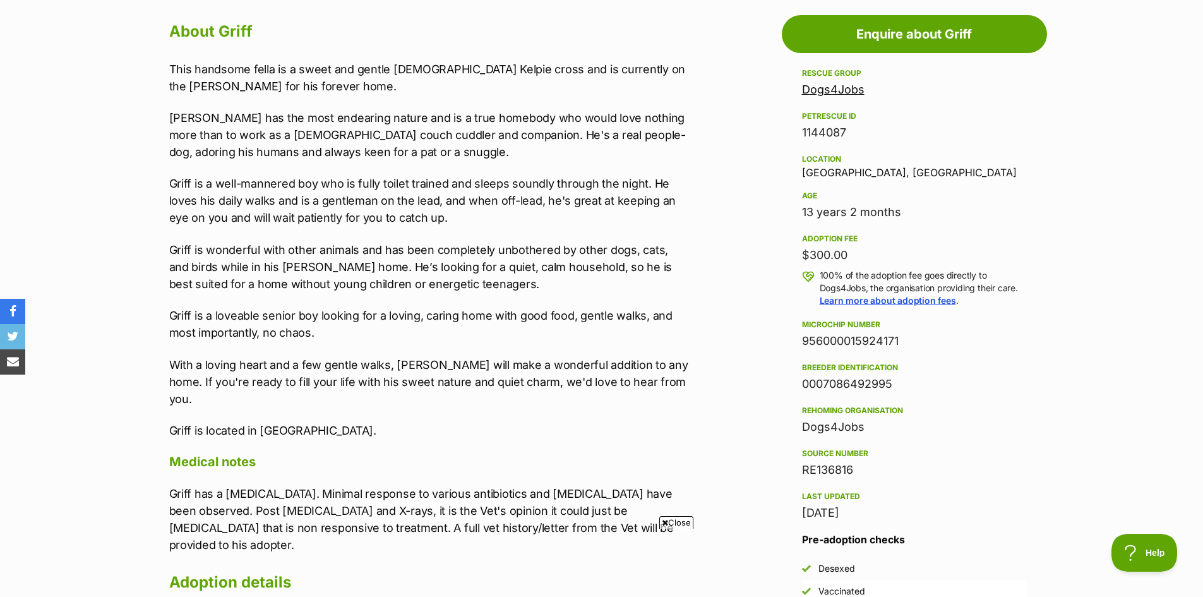
click at [840, 93] on link "Dogs4Jobs" at bounding box center [833, 89] width 63 height 13
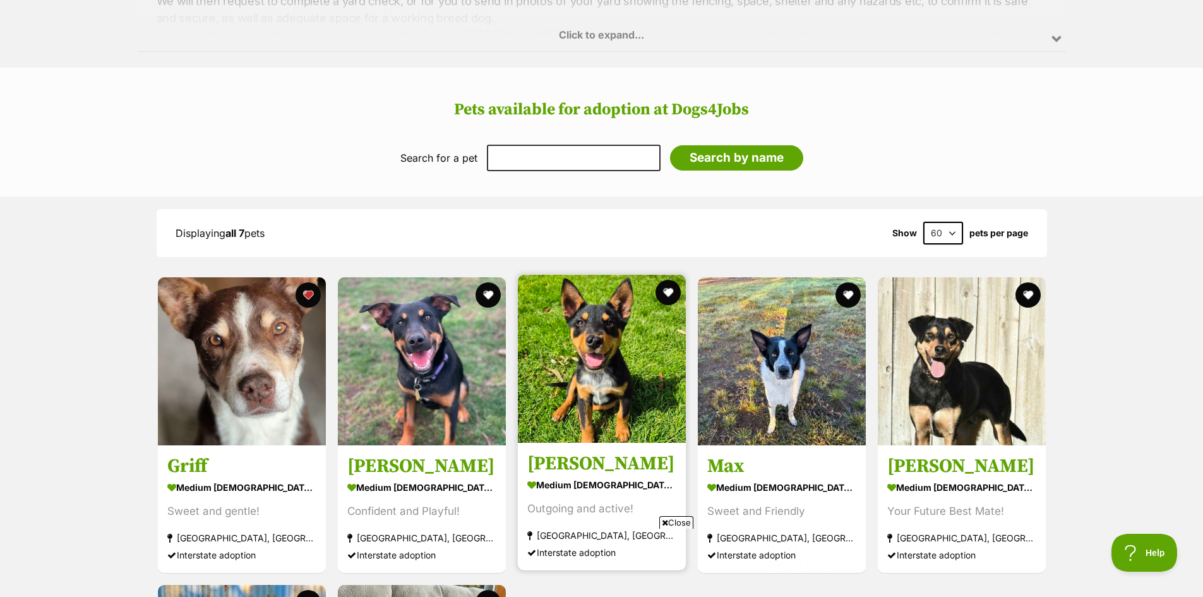
click at [602, 354] on img at bounding box center [602, 359] width 168 height 168
